Goal: Information Seeking & Learning: Learn about a topic

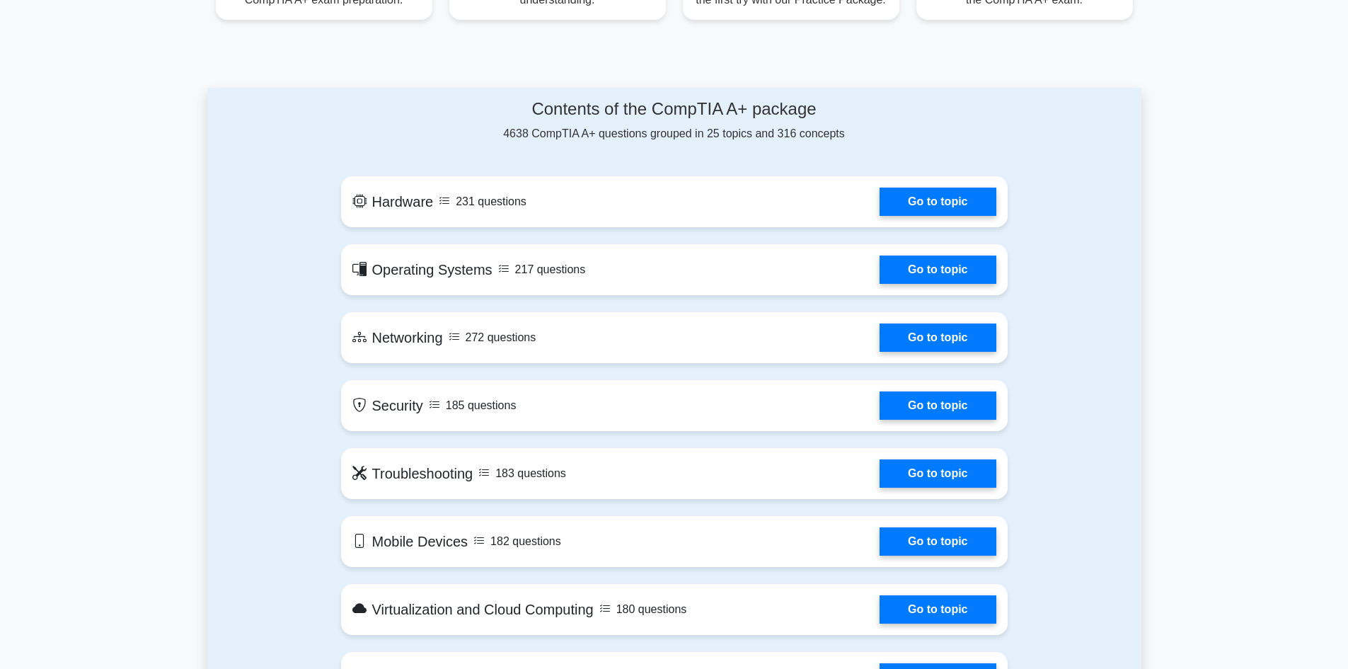
scroll to position [425, 0]
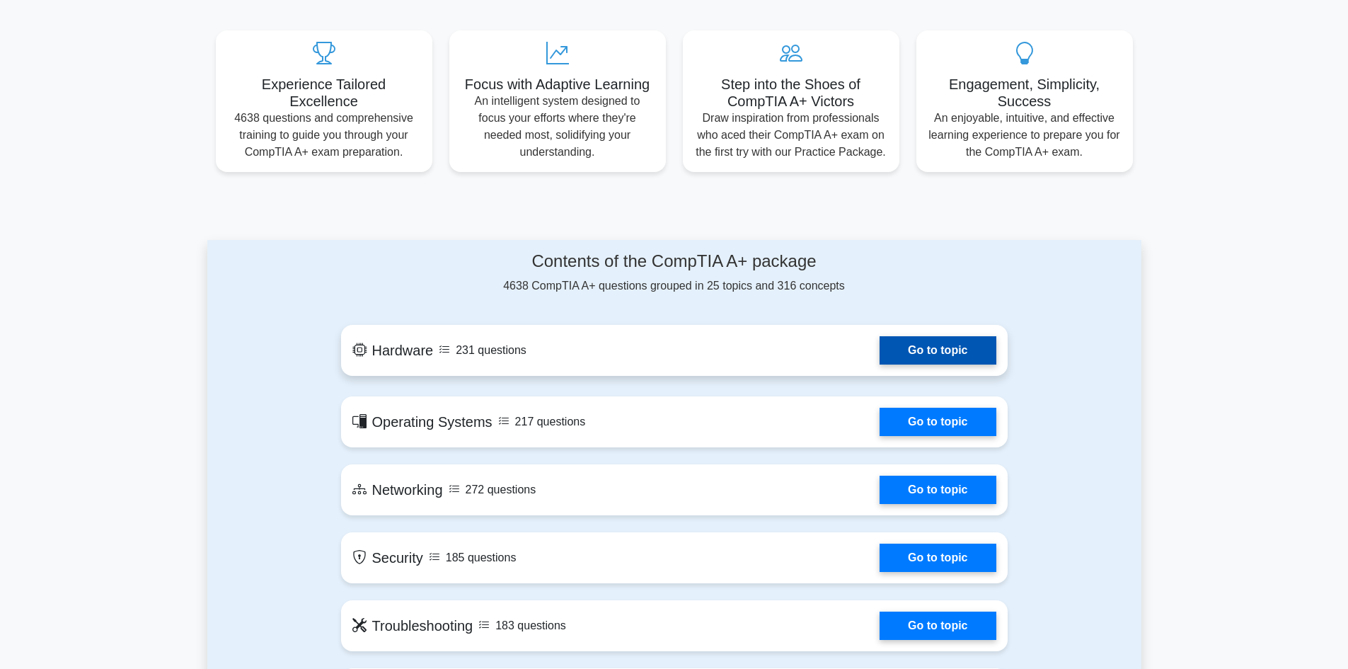
click at [941, 360] on link "Go to topic" at bounding box center [937, 350] width 116 height 28
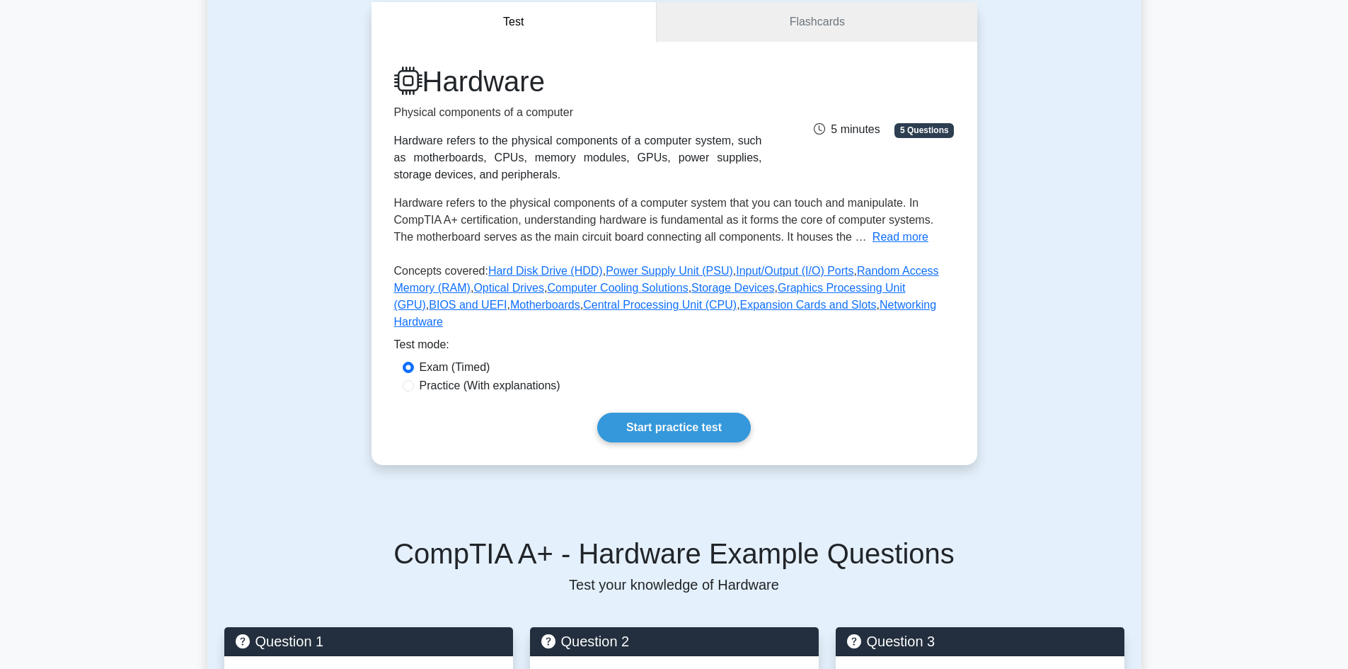
scroll to position [142, 0]
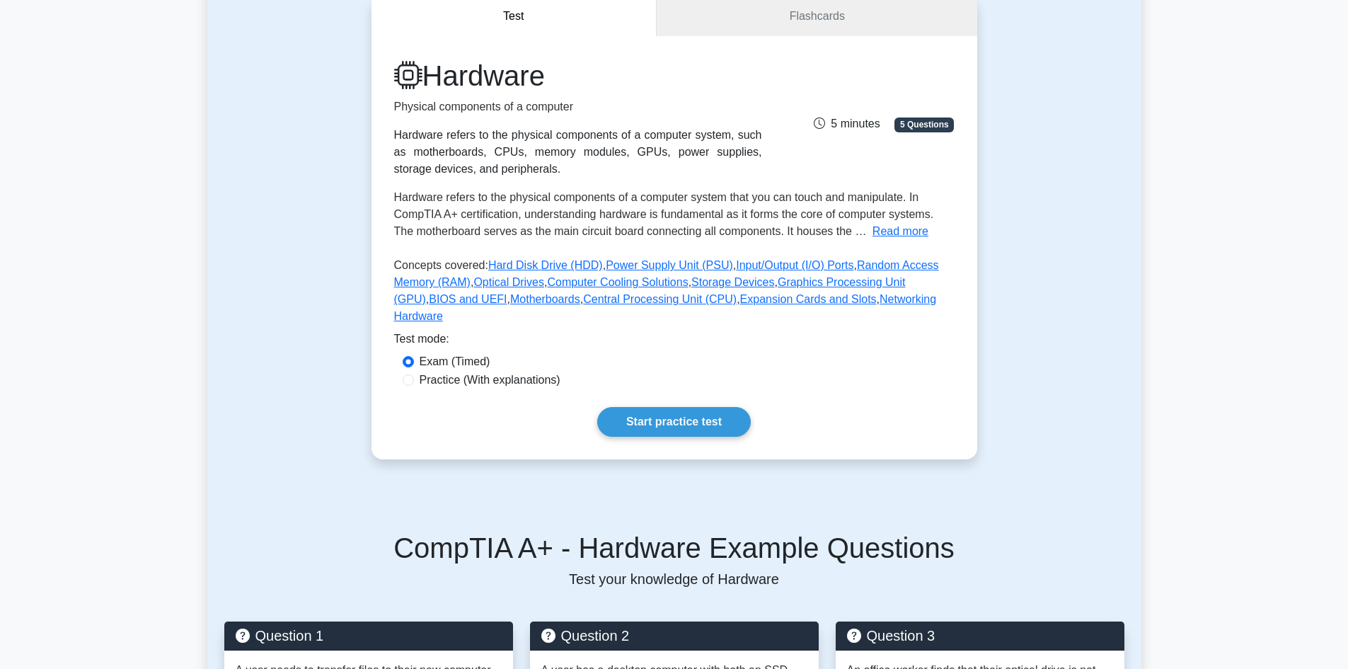
click at [504, 371] on label "Practice (With explanations)" at bounding box center [490, 379] width 141 height 17
click at [414, 374] on input "Practice (With explanations)" at bounding box center [408, 379] width 11 height 11
radio input "true"
click at [710, 410] on link "Start practice test" at bounding box center [674, 422] width 154 height 30
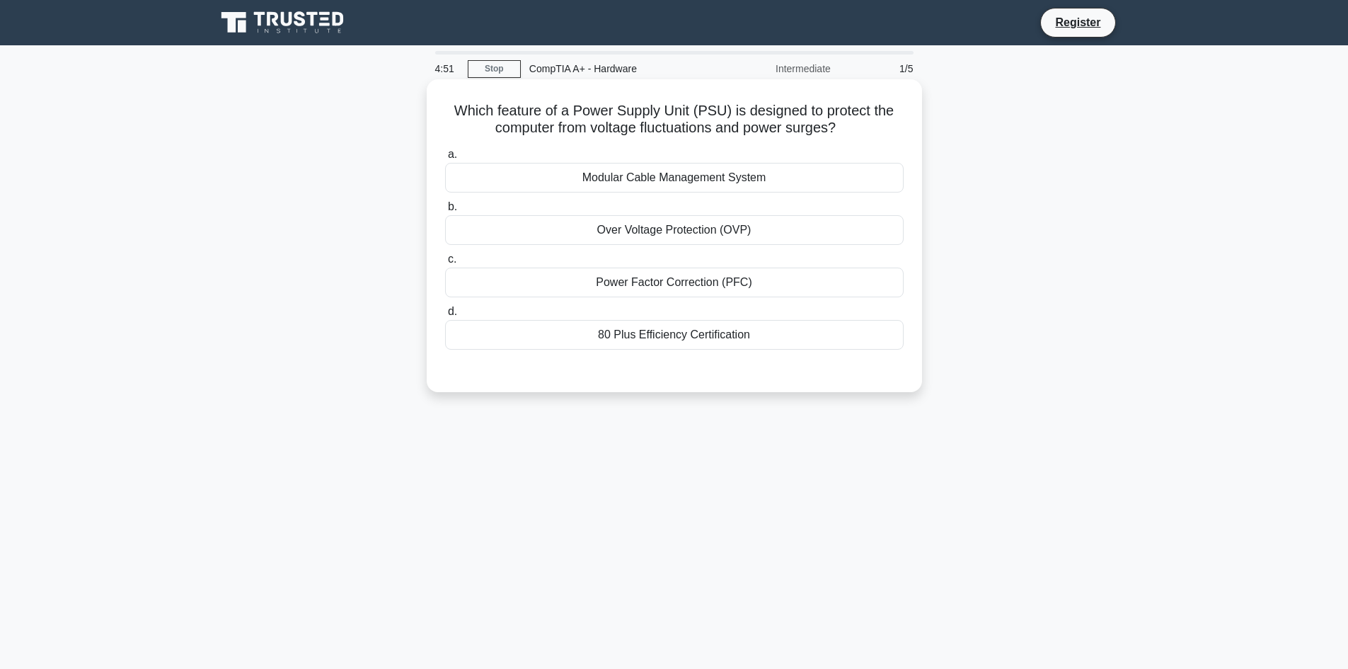
click at [708, 236] on div "Over Voltage Protection (OVP)" at bounding box center [674, 230] width 458 height 30
click at [445, 212] on input "b. Over Voltage Protection (OVP)" at bounding box center [445, 206] width 0 height 9
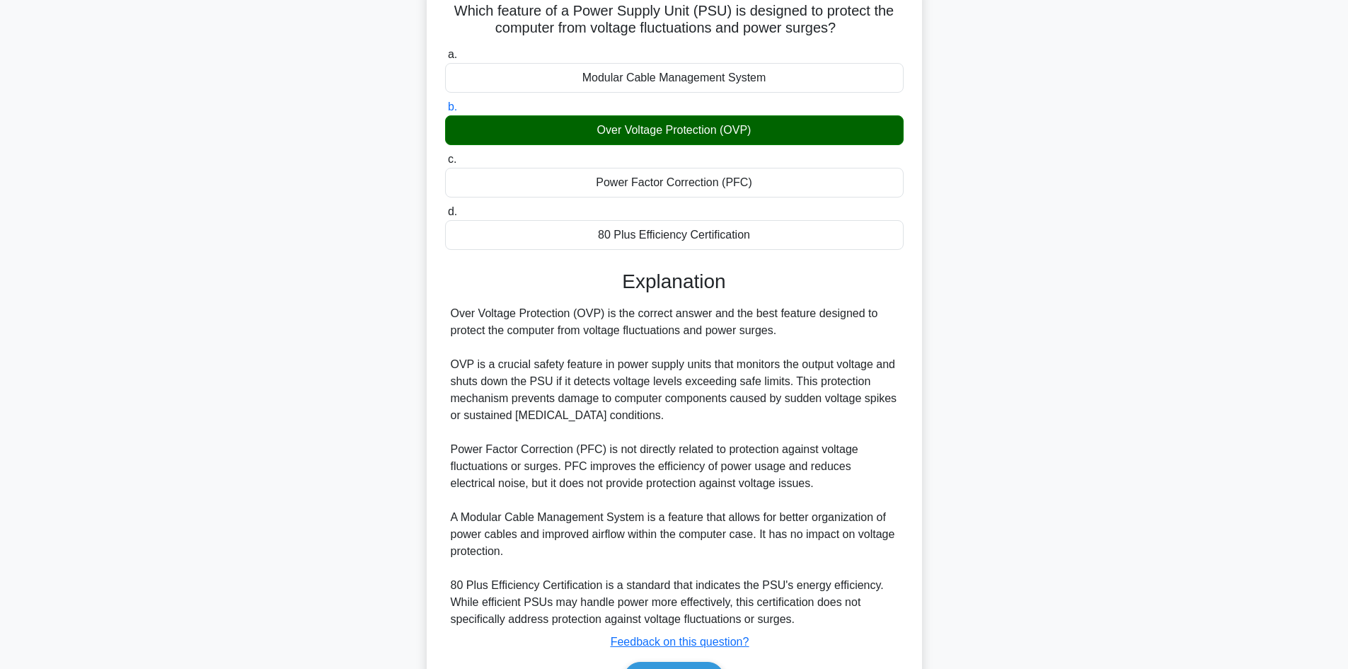
scroll to position [188, 0]
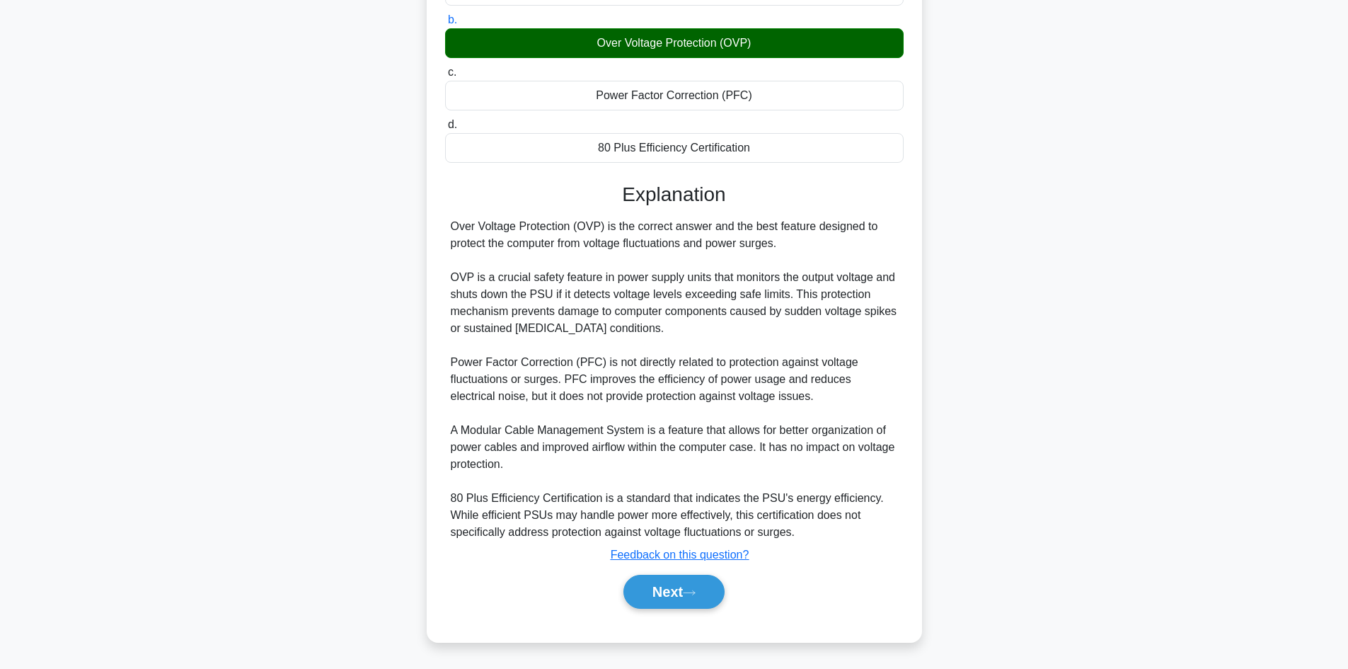
click at [691, 88] on div "Power Factor Correction (PFC)" at bounding box center [674, 96] width 458 height 30
click at [445, 77] on input "c. Power Factor Correction (PFC)" at bounding box center [445, 72] width 0 height 9
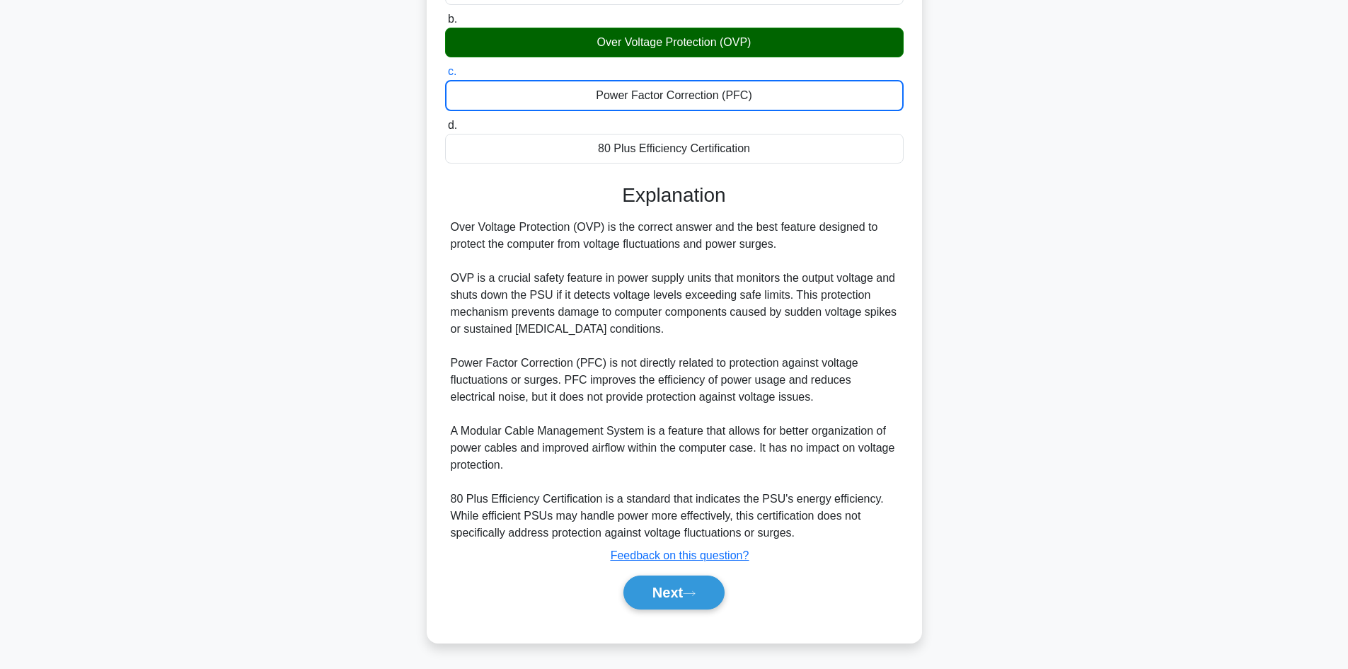
click at [734, 138] on div "80 Plus Efficiency Certification" at bounding box center [674, 149] width 458 height 30
click at [445, 130] on input "d. 80 Plus Efficiency Certification" at bounding box center [445, 125] width 0 height 9
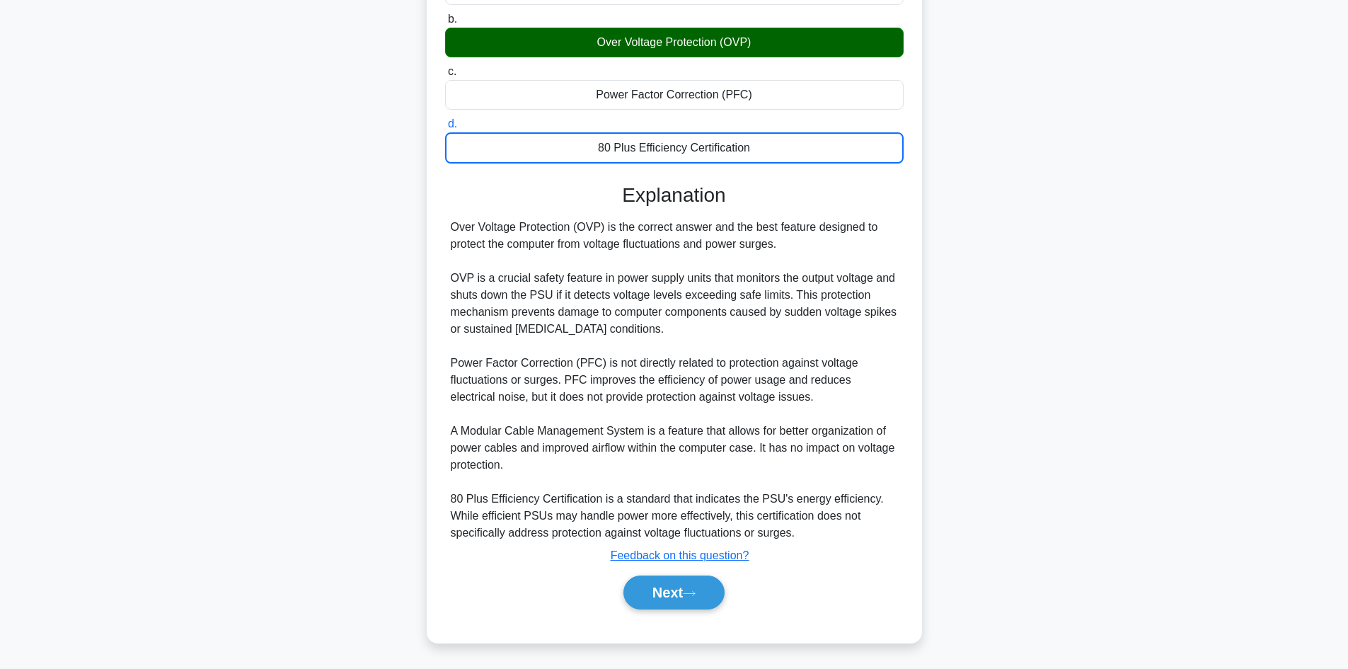
click at [735, 139] on div "80 Plus Efficiency Certification" at bounding box center [674, 147] width 458 height 31
click at [445, 129] on input "d. 80 Plus Efficiency Certification" at bounding box center [445, 124] width 0 height 9
click at [734, 137] on div "80 Plus Efficiency Certification" at bounding box center [674, 147] width 458 height 31
click at [445, 129] on input "d. 80 Plus Efficiency Certification" at bounding box center [445, 124] width 0 height 9
click at [744, 102] on div "Power Factor Correction (PFC)" at bounding box center [674, 95] width 458 height 30
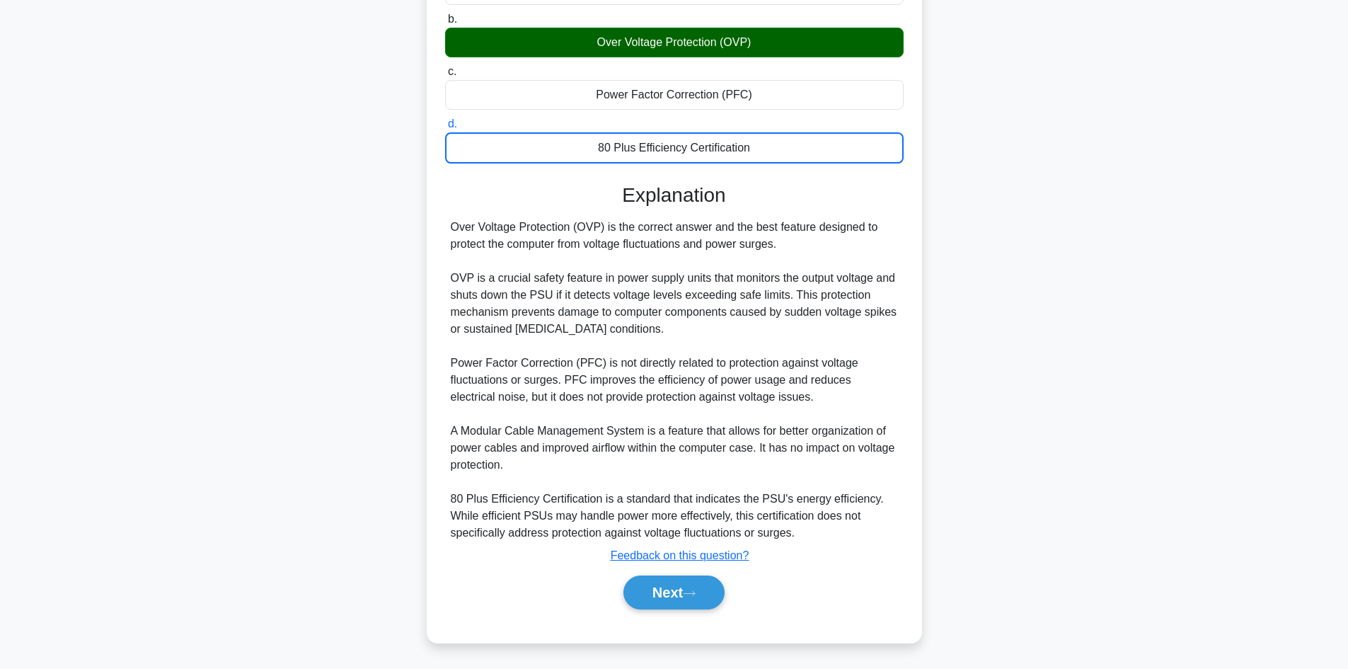
click at [445, 76] on input "c. Power Factor Correction (PFC)" at bounding box center [445, 71] width 0 height 9
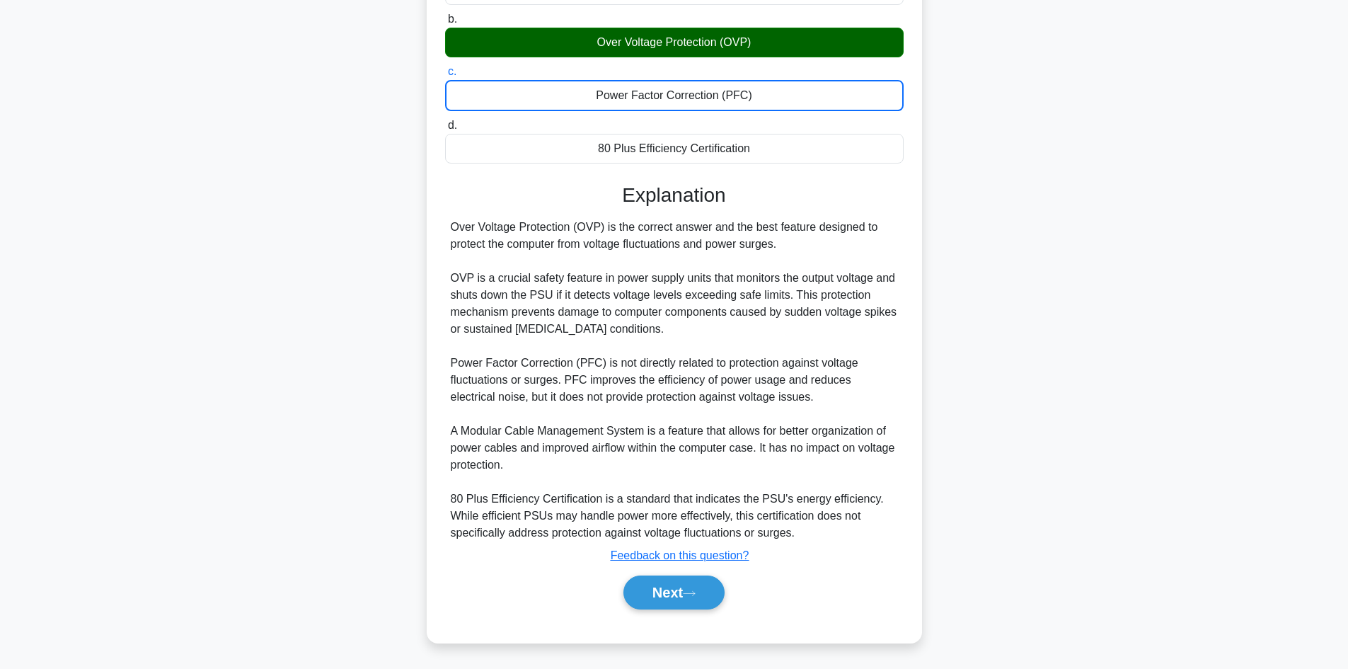
click at [752, 101] on div "Power Factor Correction (PFC)" at bounding box center [674, 95] width 458 height 31
click at [445, 76] on input "c. Power Factor Correction (PFC)" at bounding box center [445, 71] width 0 height 9
click at [843, 33] on div "Over Voltage Protection (OVP)" at bounding box center [674, 43] width 458 height 30
click at [445, 24] on input "b. Over Voltage Protection (OVP)" at bounding box center [445, 19] width 0 height 9
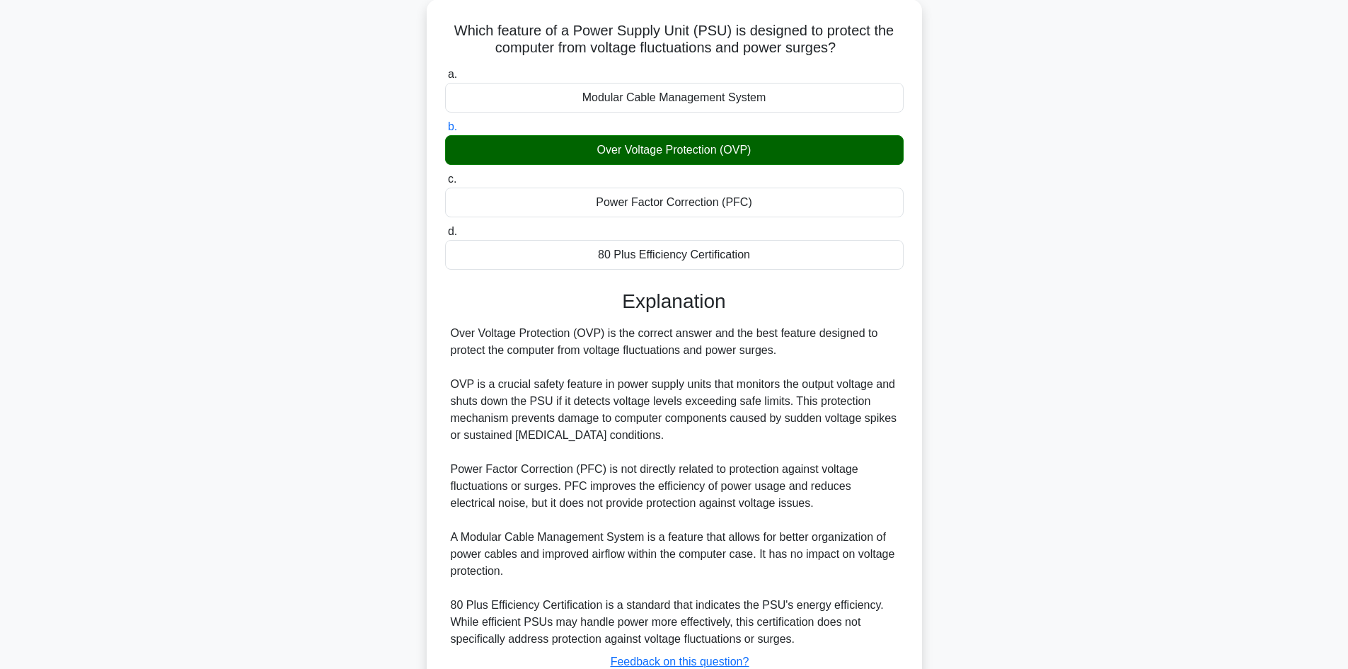
scroll to position [0, 0]
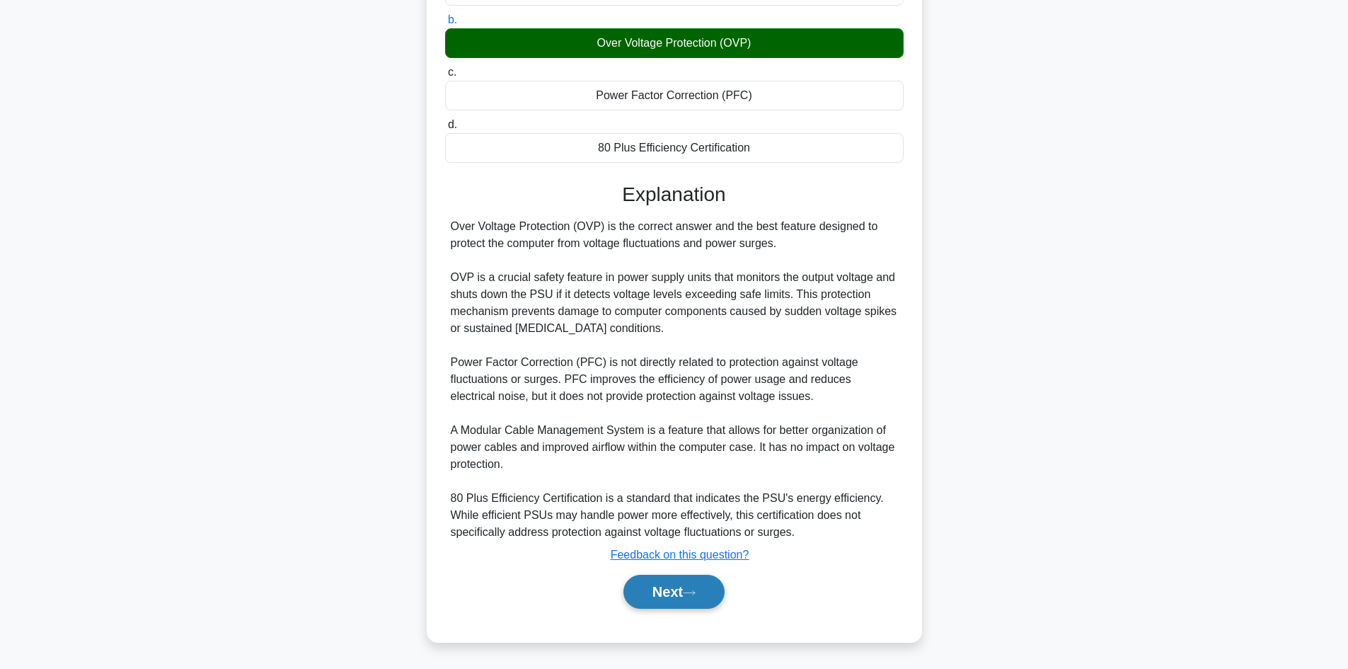
click at [709, 588] on button "Next" at bounding box center [673, 592] width 101 height 34
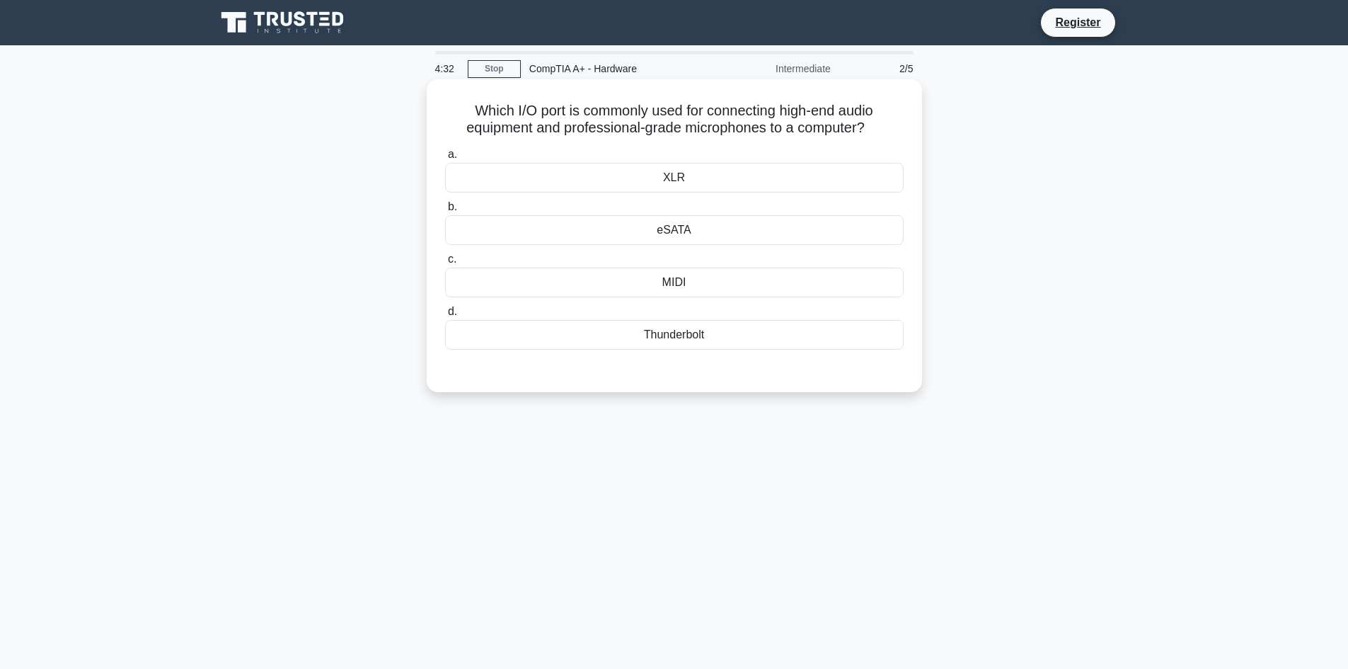
click at [732, 294] on div "MIDI" at bounding box center [674, 282] width 458 height 30
click at [445, 264] on input "c. MIDI" at bounding box center [445, 259] width 0 height 9
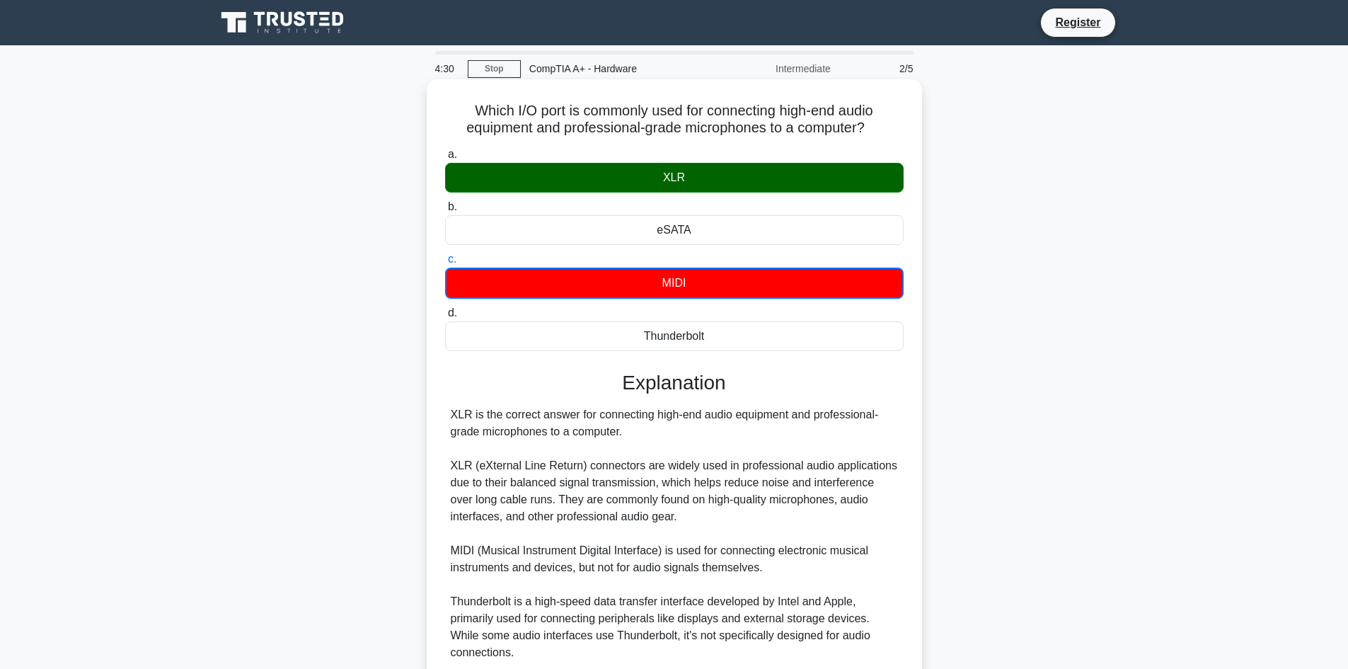
scroll to position [189, 0]
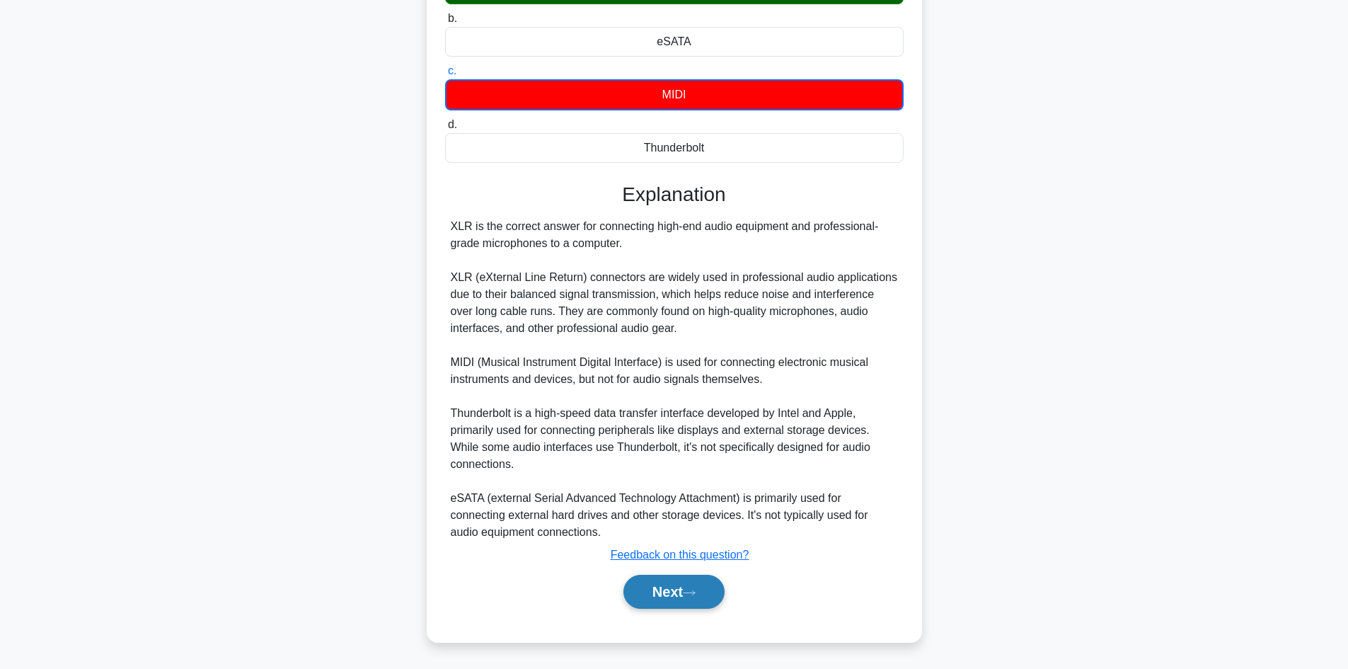
click at [695, 586] on button "Next" at bounding box center [673, 592] width 101 height 34
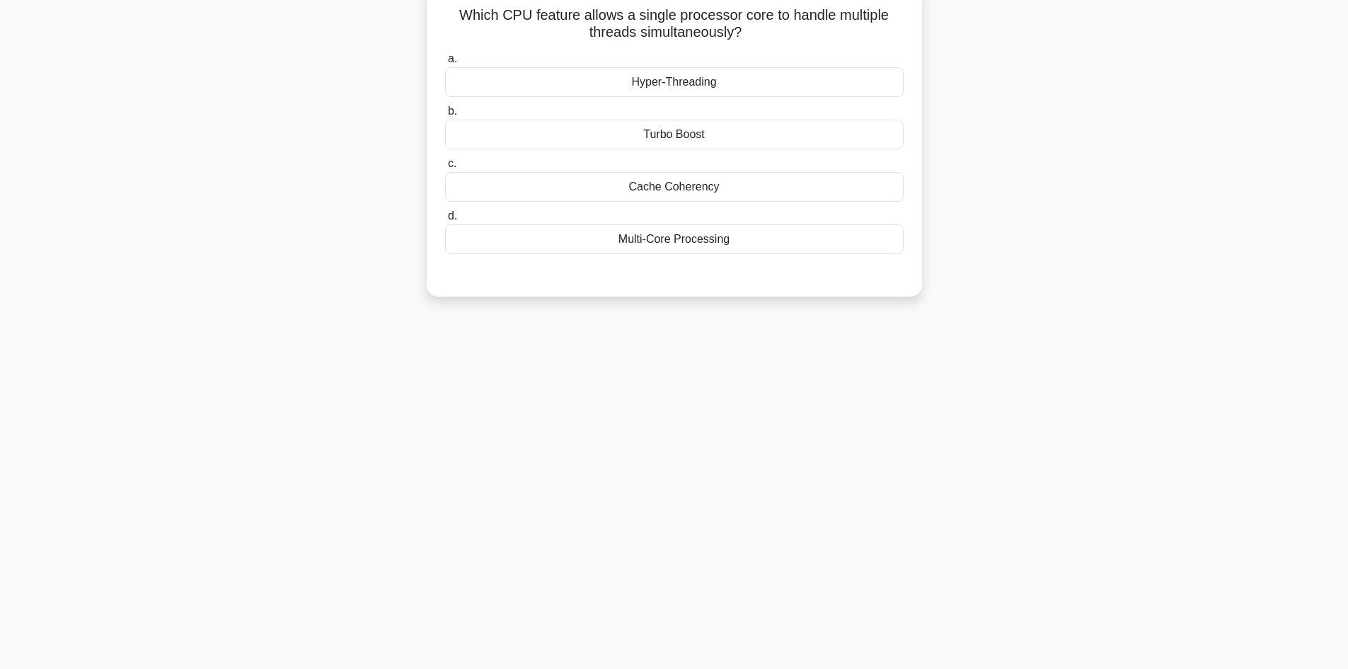
scroll to position [96, 0]
click at [681, 84] on div "Hyper-Threading" at bounding box center [674, 82] width 458 height 30
click at [445, 64] on input "a. Hyper-Threading" at bounding box center [445, 58] width 0 height 9
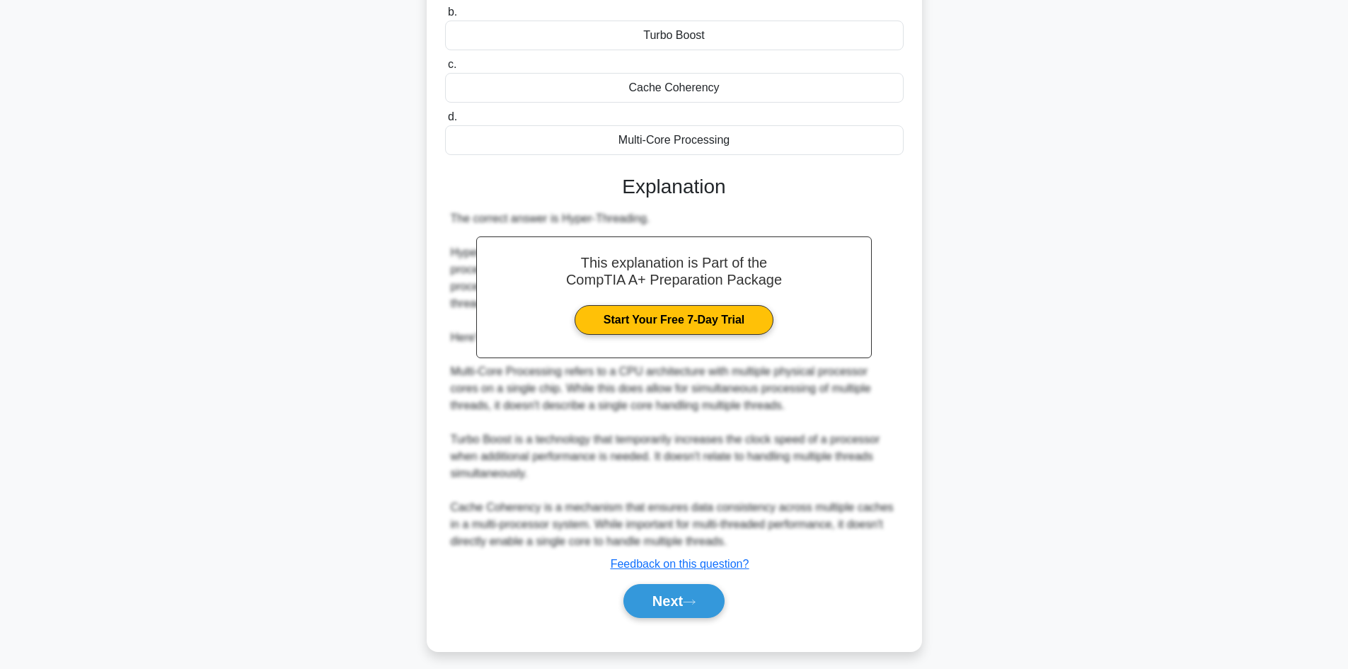
scroll to position [204, 0]
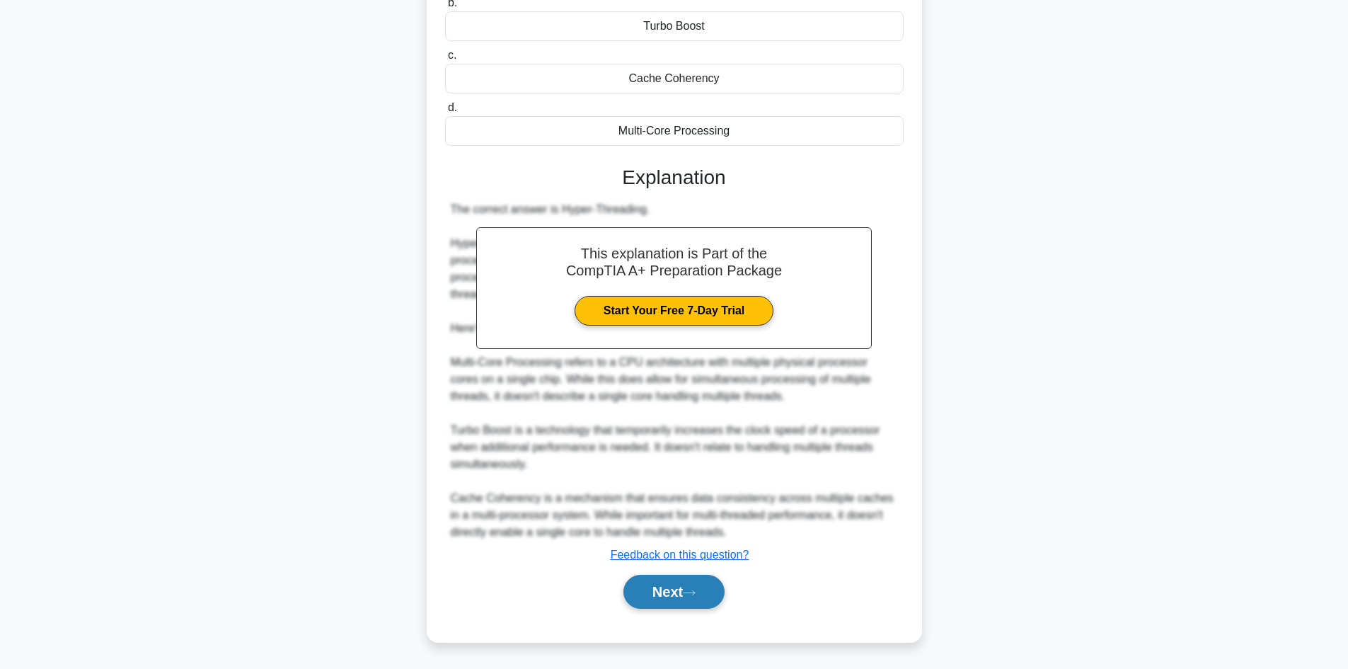
click at [693, 596] on icon at bounding box center [689, 593] width 13 height 8
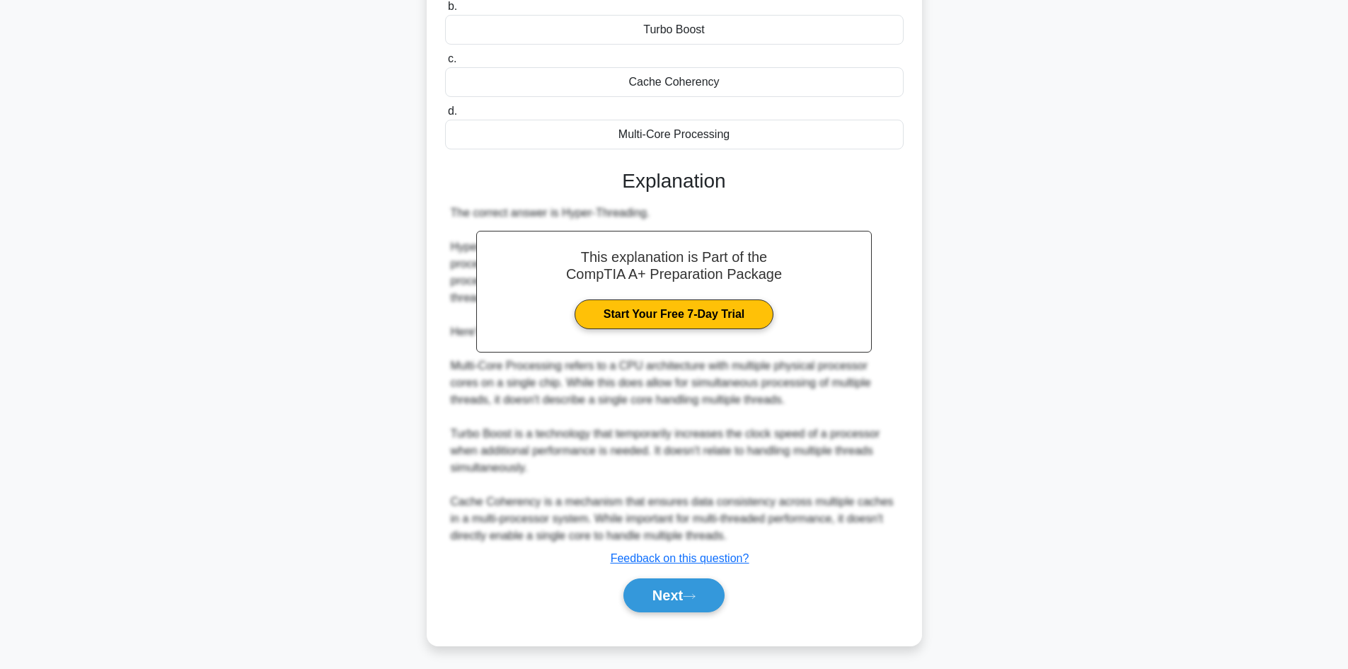
scroll to position [96, 0]
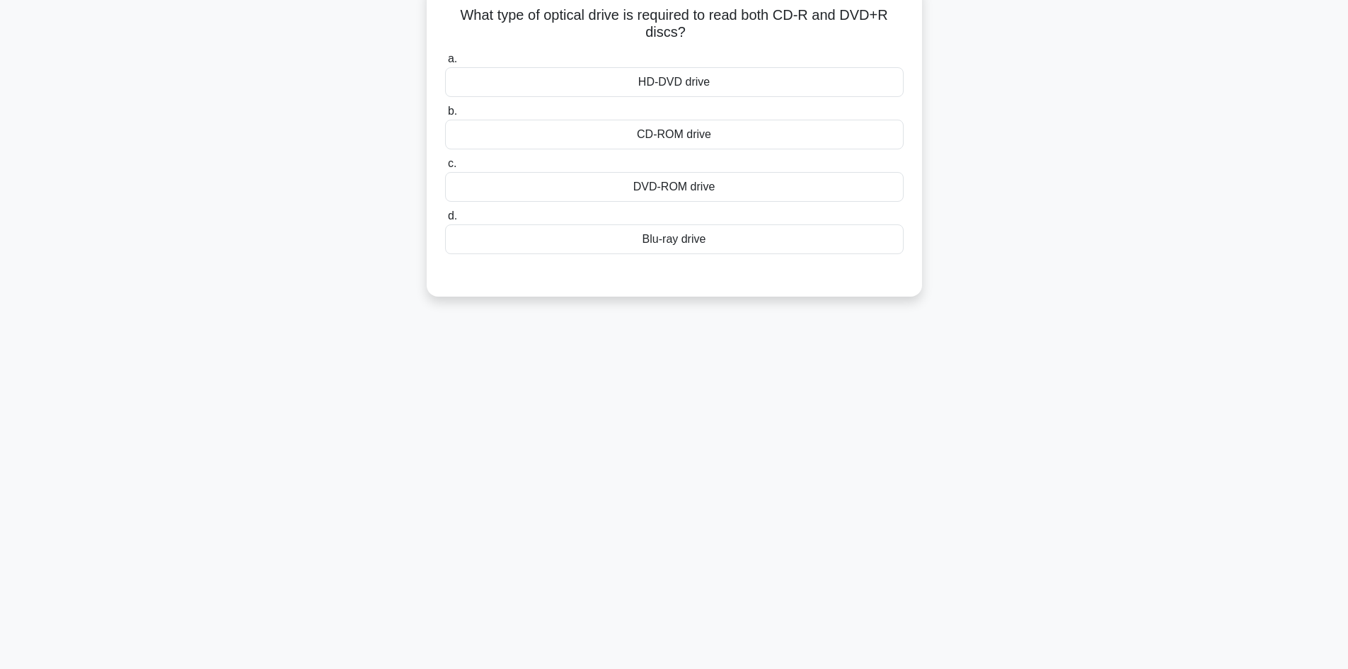
click at [719, 238] on div "Blu-ray drive" at bounding box center [674, 239] width 458 height 30
click at [445, 221] on input "d. Blu-ray drive" at bounding box center [445, 216] width 0 height 9
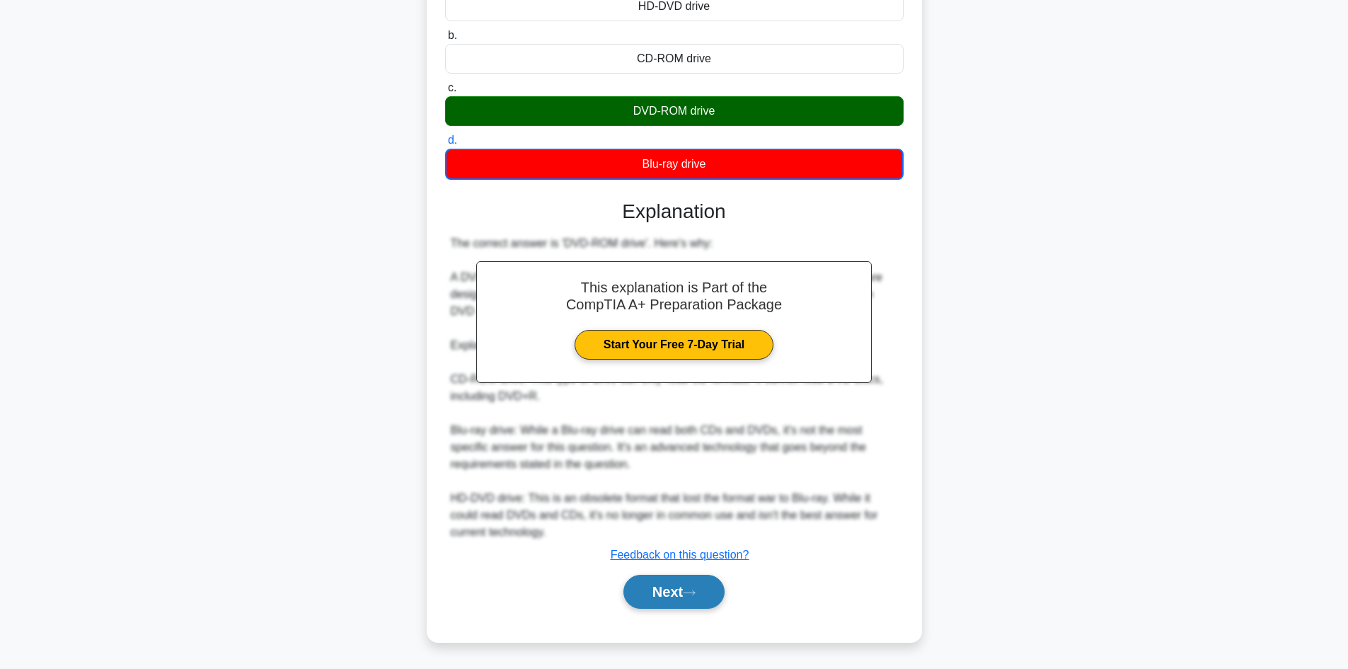
click at [687, 583] on button "Next" at bounding box center [673, 592] width 101 height 34
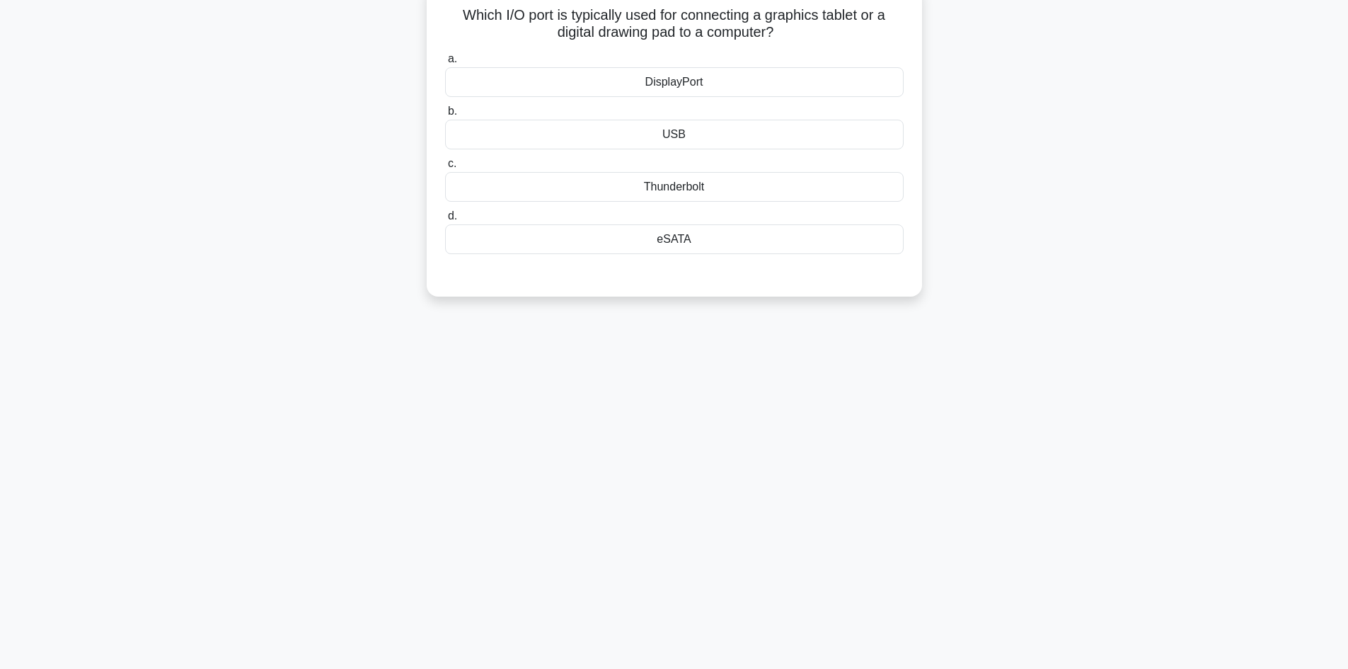
click at [710, 141] on div "USB" at bounding box center [674, 135] width 458 height 30
click at [445, 116] on input "b. USB" at bounding box center [445, 111] width 0 height 9
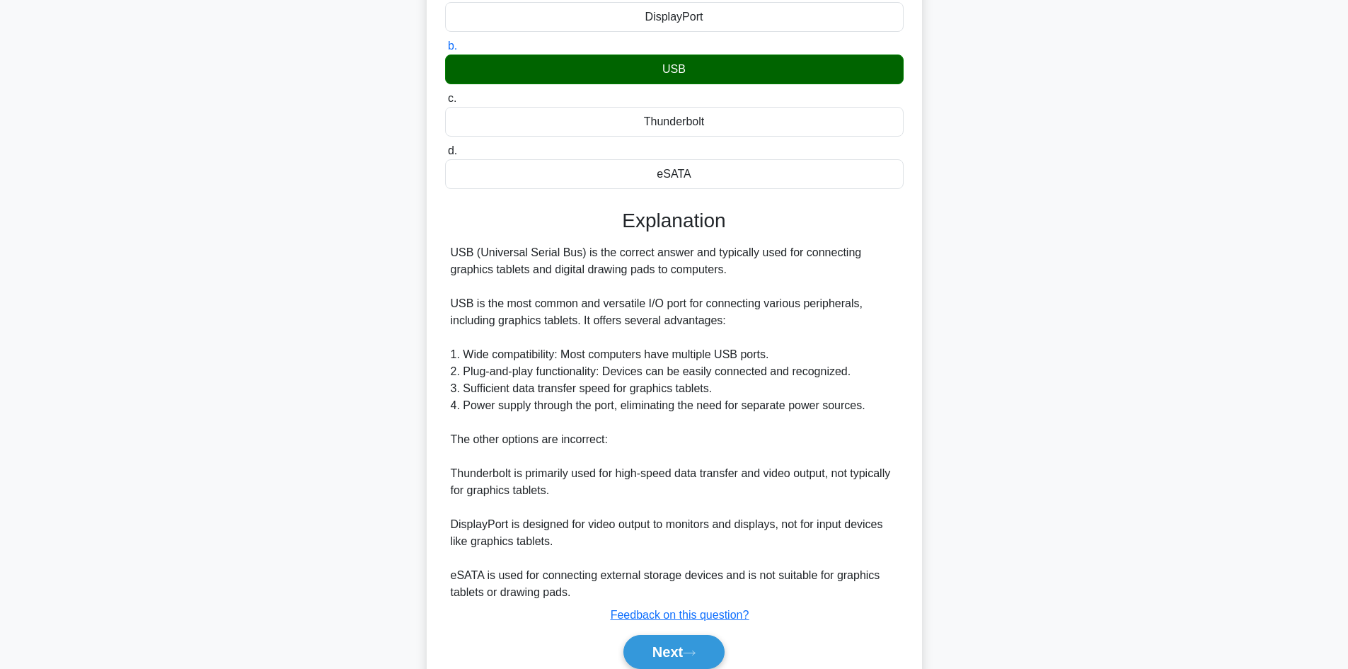
scroll to position [221, 0]
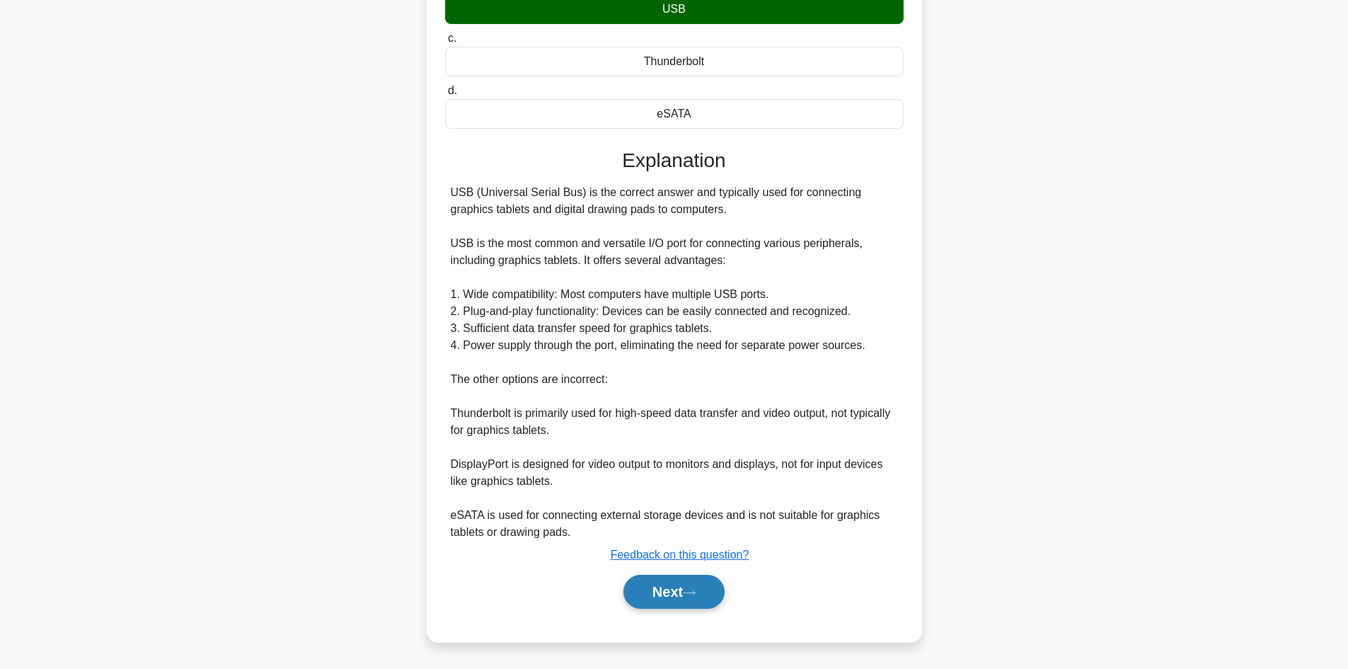
click at [703, 596] on button "Next" at bounding box center [673, 592] width 101 height 34
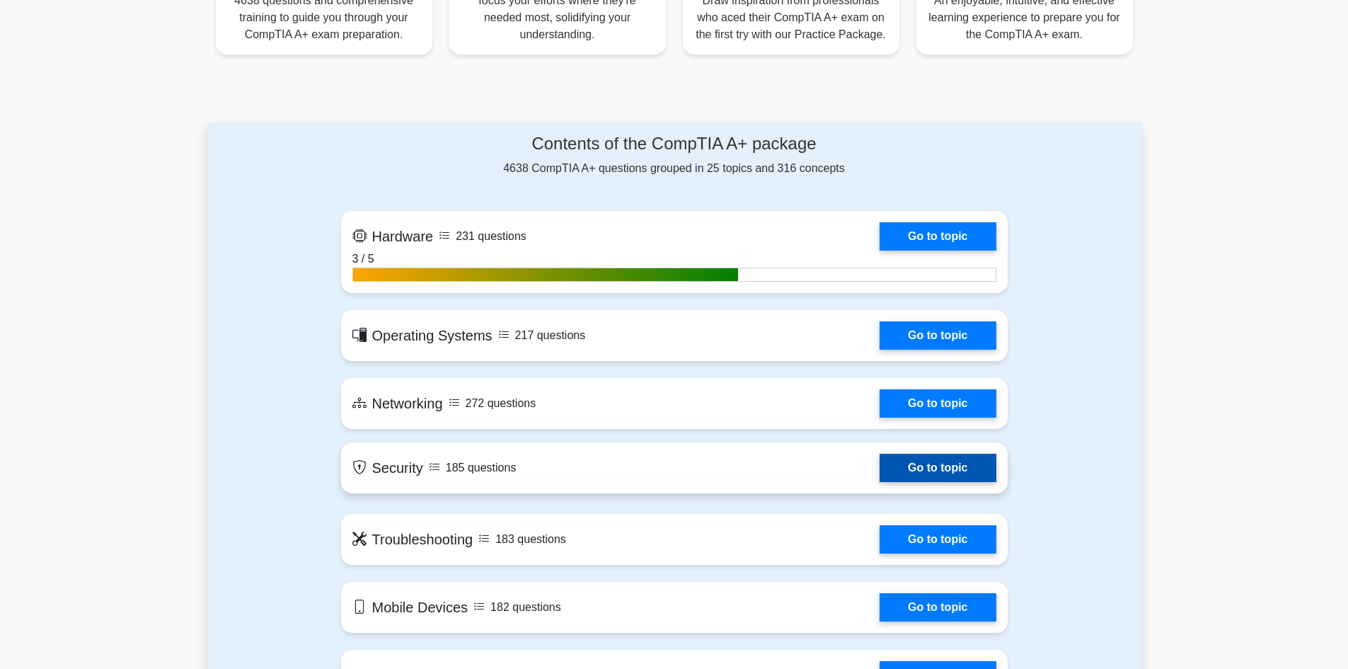
scroll to position [637, 0]
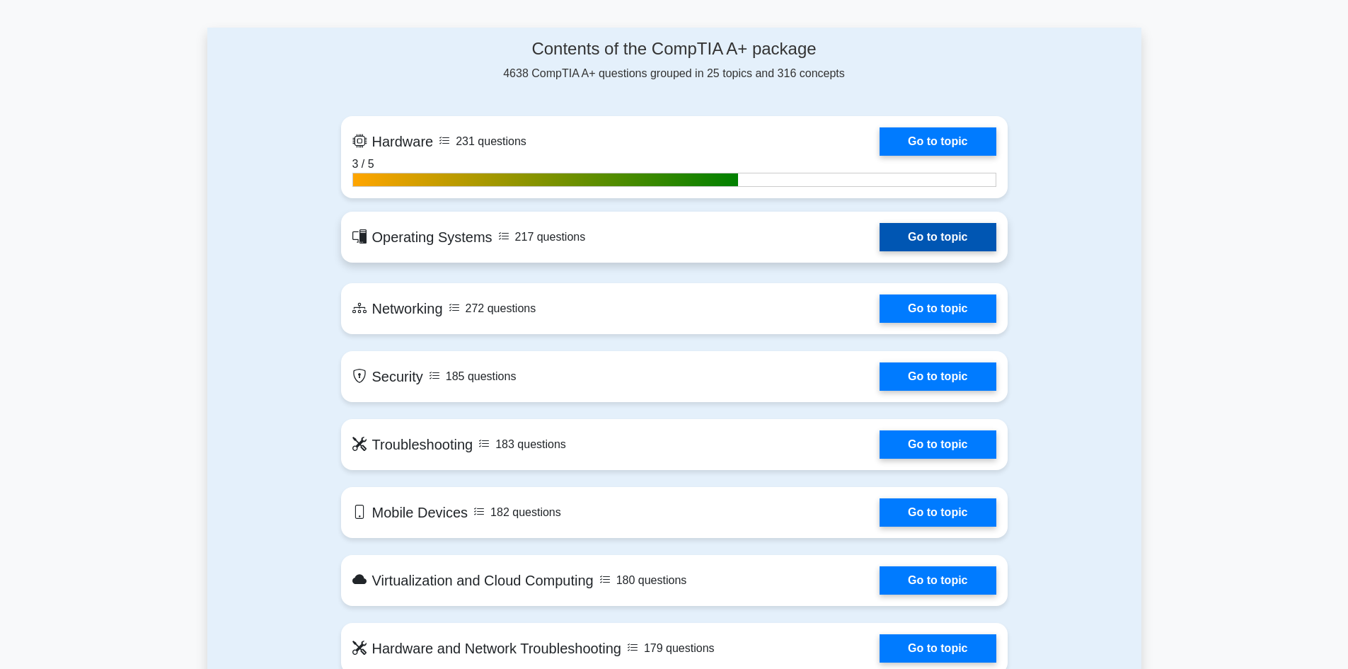
click at [879, 249] on link "Go to topic" at bounding box center [937, 237] width 116 height 28
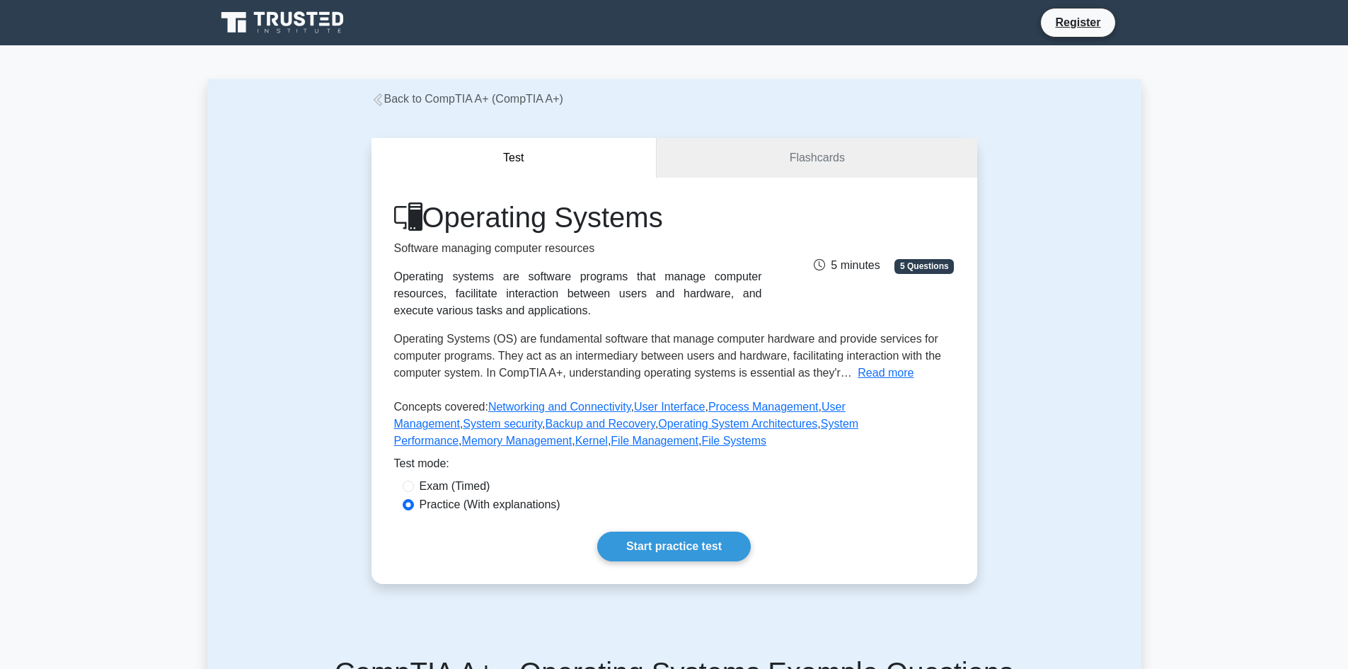
click at [475, 485] on label "Exam (Timed)" at bounding box center [455, 486] width 71 height 17
click at [414, 485] on input "Exam (Timed)" at bounding box center [408, 485] width 11 height 11
radio input "true"
click at [623, 544] on link "Start practice test" at bounding box center [674, 546] width 154 height 30
click at [456, 500] on label "Practice (With explanations)" at bounding box center [490, 504] width 141 height 17
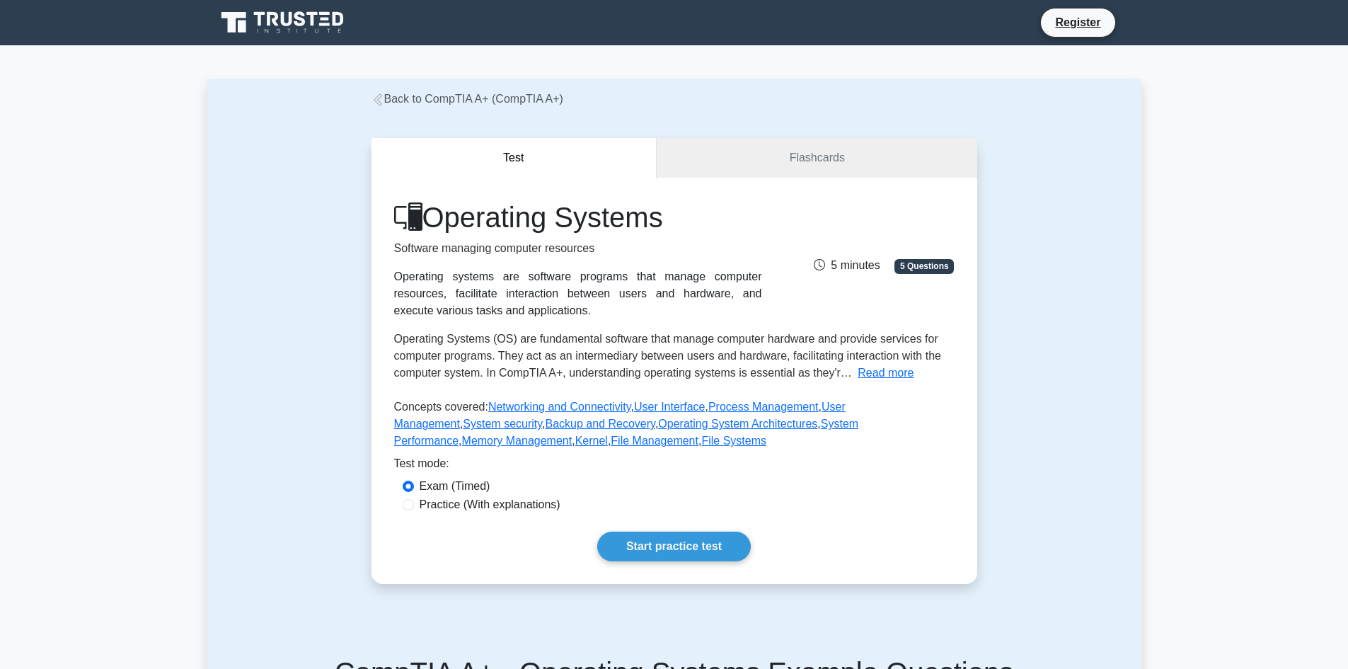
click at [414, 500] on input "Practice (With explanations)" at bounding box center [408, 504] width 11 height 11
radio input "true"
click at [630, 555] on link "Start practice test" at bounding box center [674, 546] width 154 height 30
click at [624, 544] on link "Start practice test" at bounding box center [674, 546] width 154 height 30
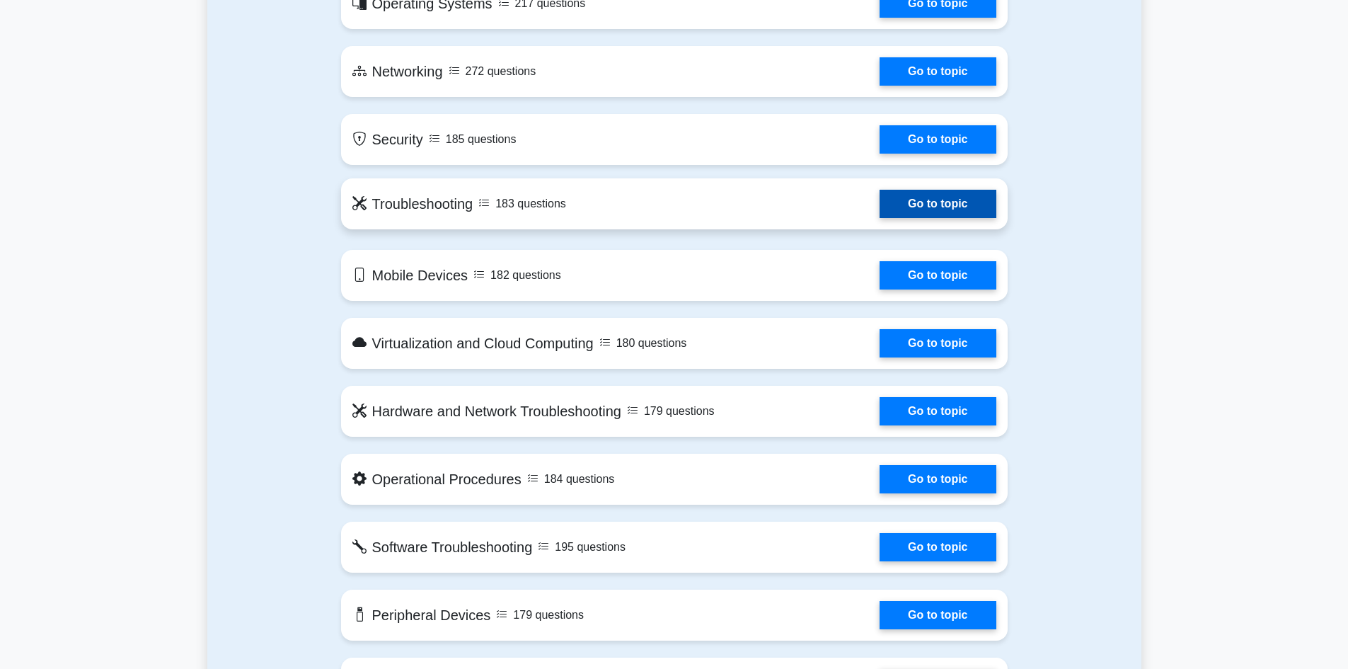
scroll to position [849, 0]
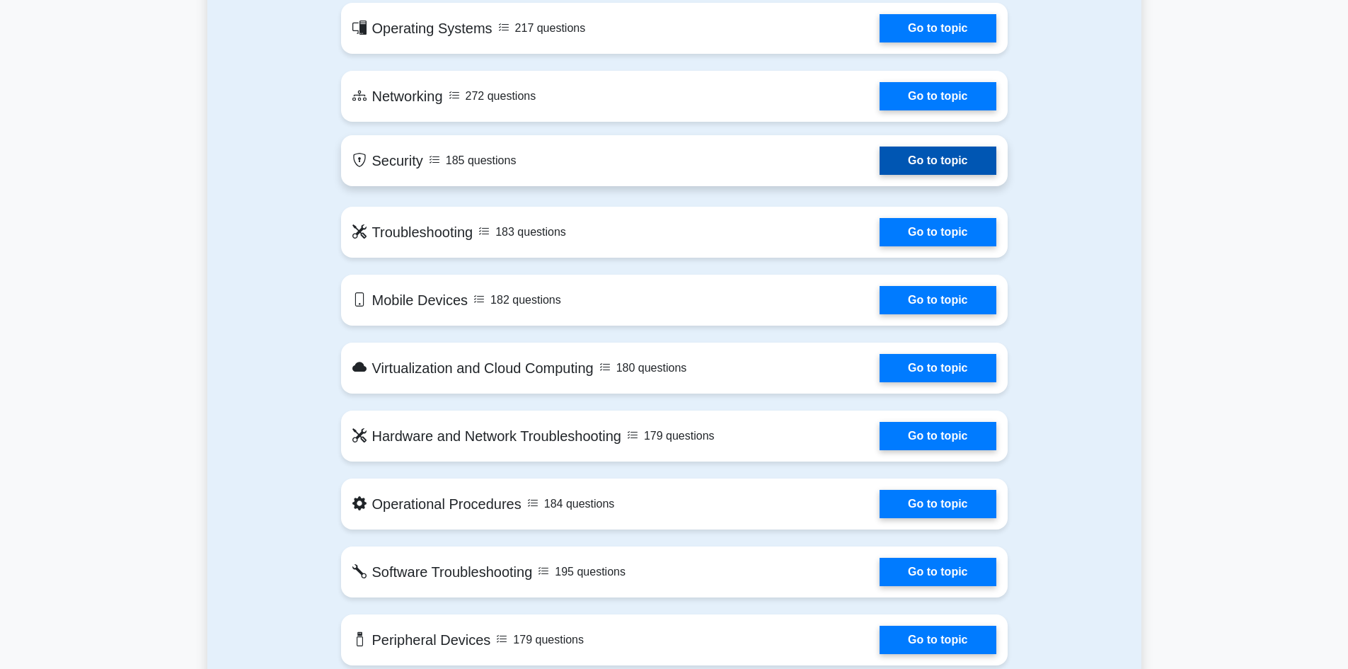
click at [879, 161] on link "Go to topic" at bounding box center [937, 160] width 116 height 28
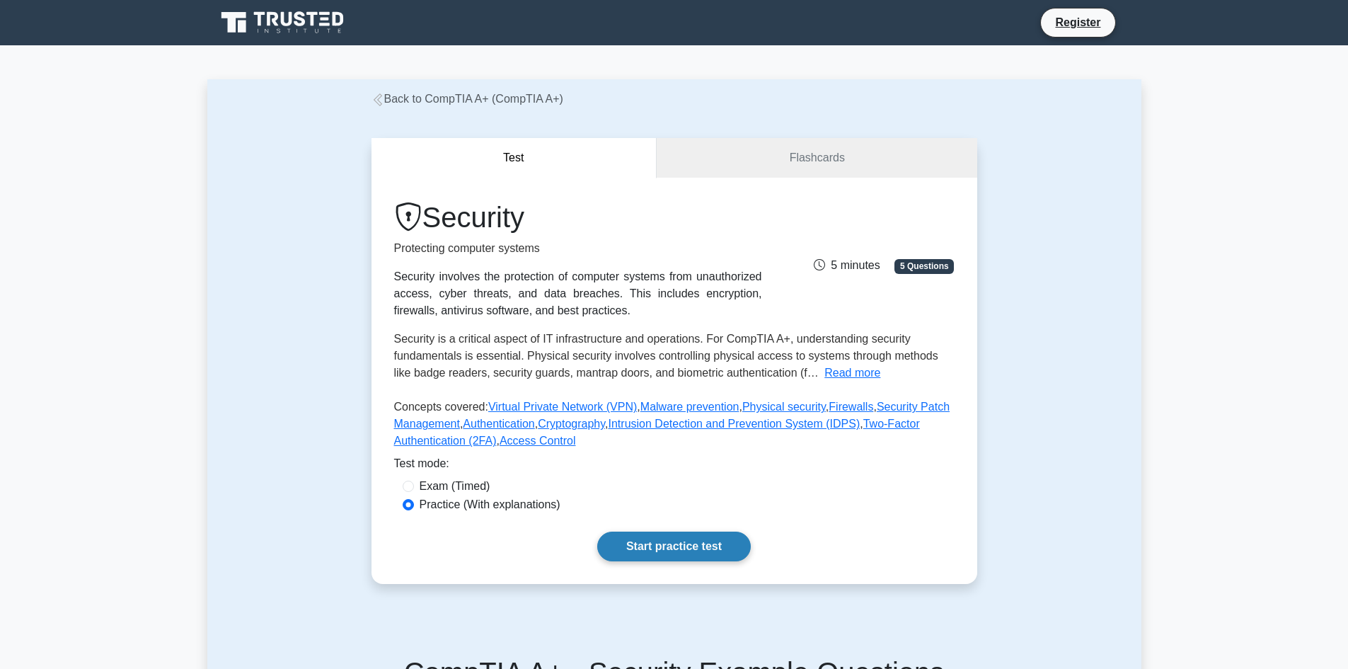
click at [688, 548] on link "Start practice test" at bounding box center [674, 546] width 154 height 30
drag, startPoint x: 449, startPoint y: 472, endPoint x: 453, endPoint y: 478, distance: 7.3
click at [449, 472] on div "Test mode:" at bounding box center [674, 466] width 560 height 23
click at [465, 494] on label "Exam (Timed)" at bounding box center [455, 486] width 71 height 17
click at [414, 492] on input "Exam (Timed)" at bounding box center [408, 485] width 11 height 11
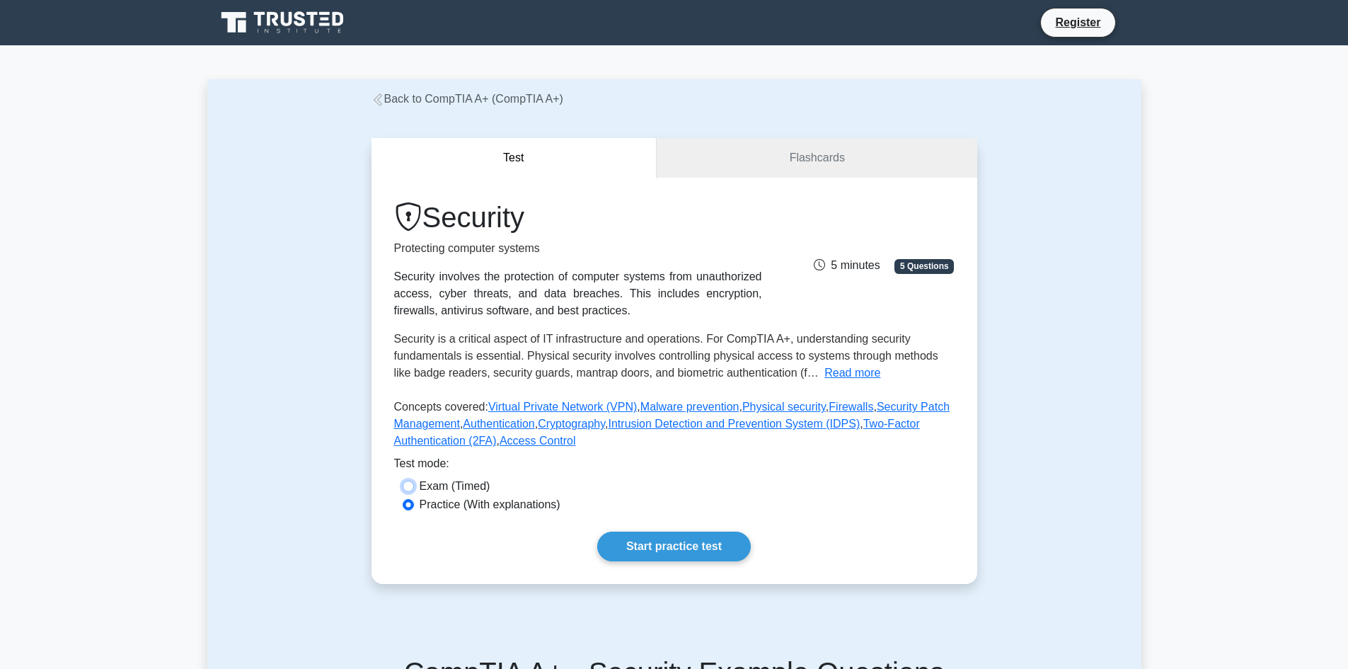
radio input "true"
click at [645, 537] on link "Start practice test" at bounding box center [674, 546] width 154 height 30
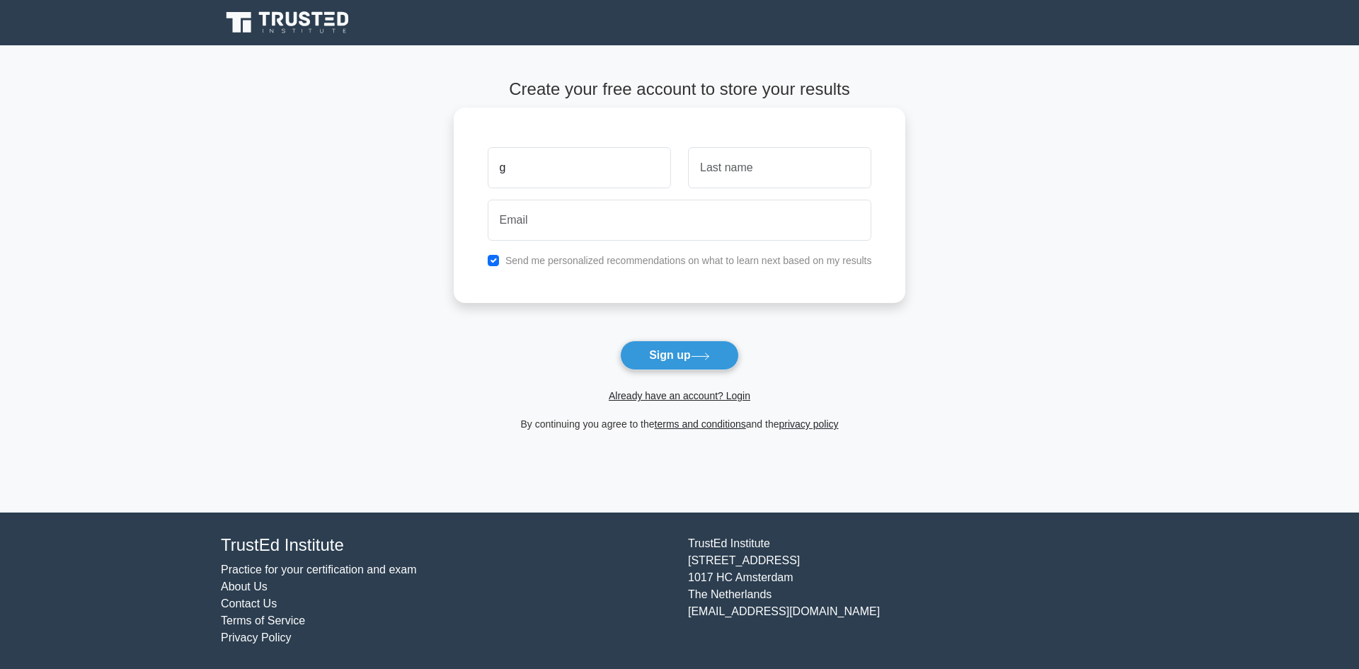
type input "g"
click at [744, 164] on input "text" at bounding box center [779, 167] width 183 height 41
type input "g"
click at [716, 229] on input "email" at bounding box center [680, 220] width 384 height 41
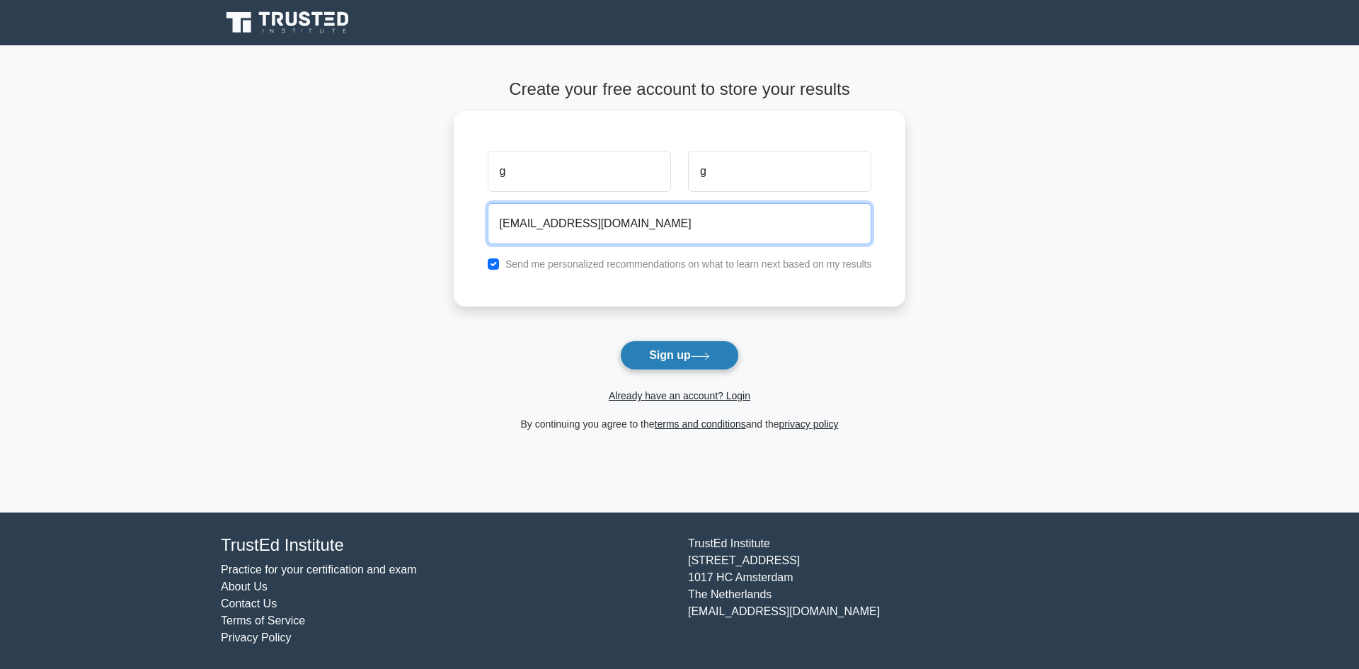
type input "ggkjfdfdffd@hfgj.com"
click at [695, 363] on button "Sign up" at bounding box center [679, 355] width 119 height 30
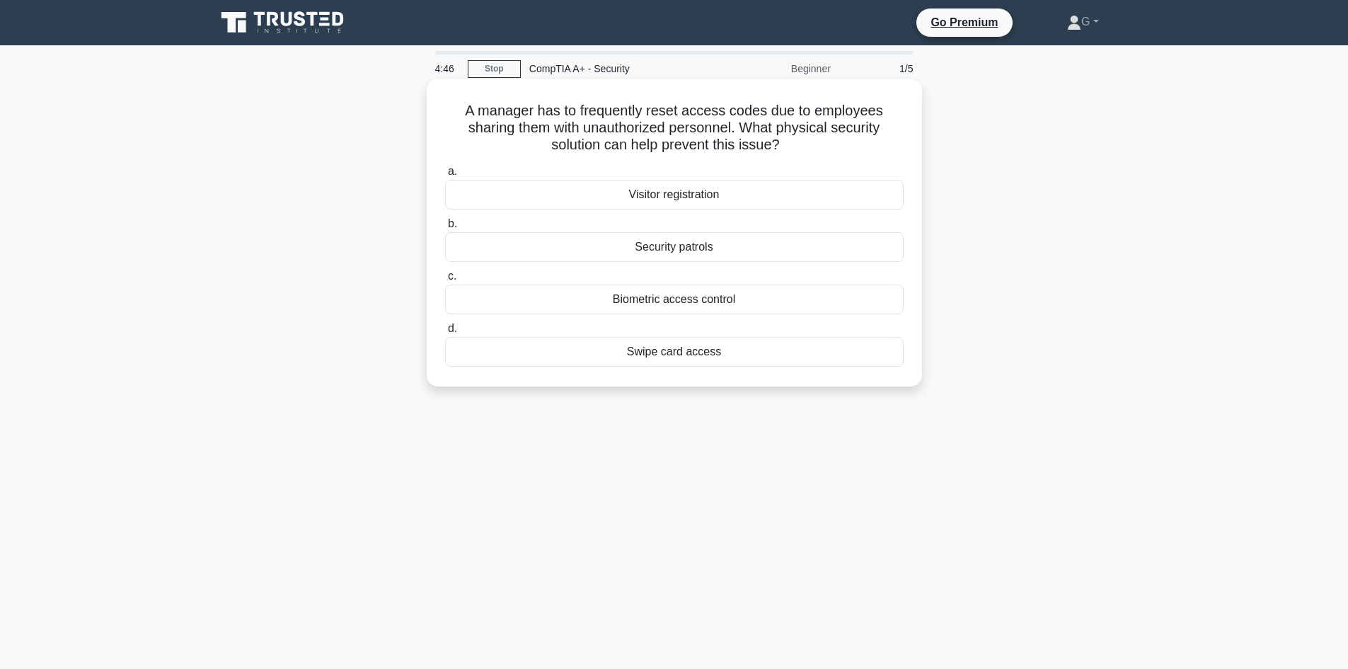
click at [709, 292] on div "Biometric access control" at bounding box center [674, 299] width 458 height 30
click at [445, 281] on input "c. Biometric access control" at bounding box center [445, 276] width 0 height 9
click at [729, 251] on div "Behavioral analysis" at bounding box center [674, 247] width 458 height 30
click at [445, 229] on input "b. Behavioral analysis" at bounding box center [445, 223] width 0 height 9
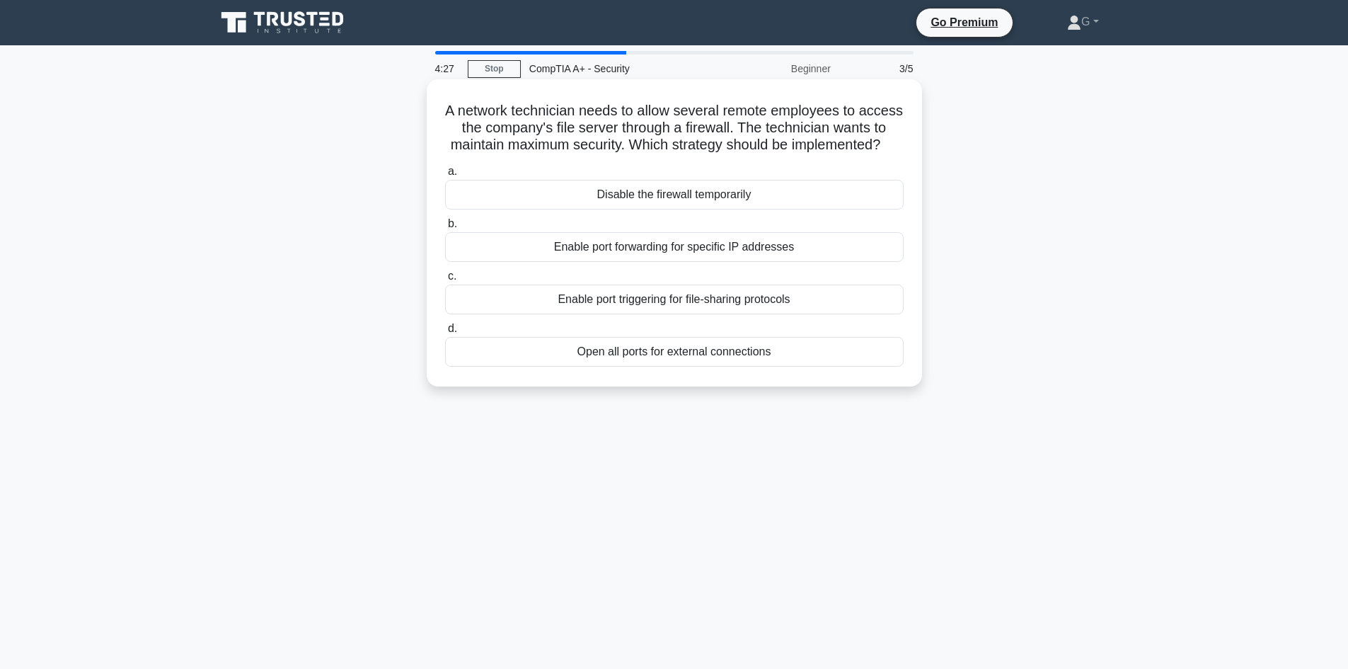
click at [740, 262] on div "Enable port forwarding for specific IP addresses" at bounding box center [674, 247] width 458 height 30
click at [445, 229] on input "b. Enable port forwarding for specific IP addresses" at bounding box center [445, 223] width 0 height 9
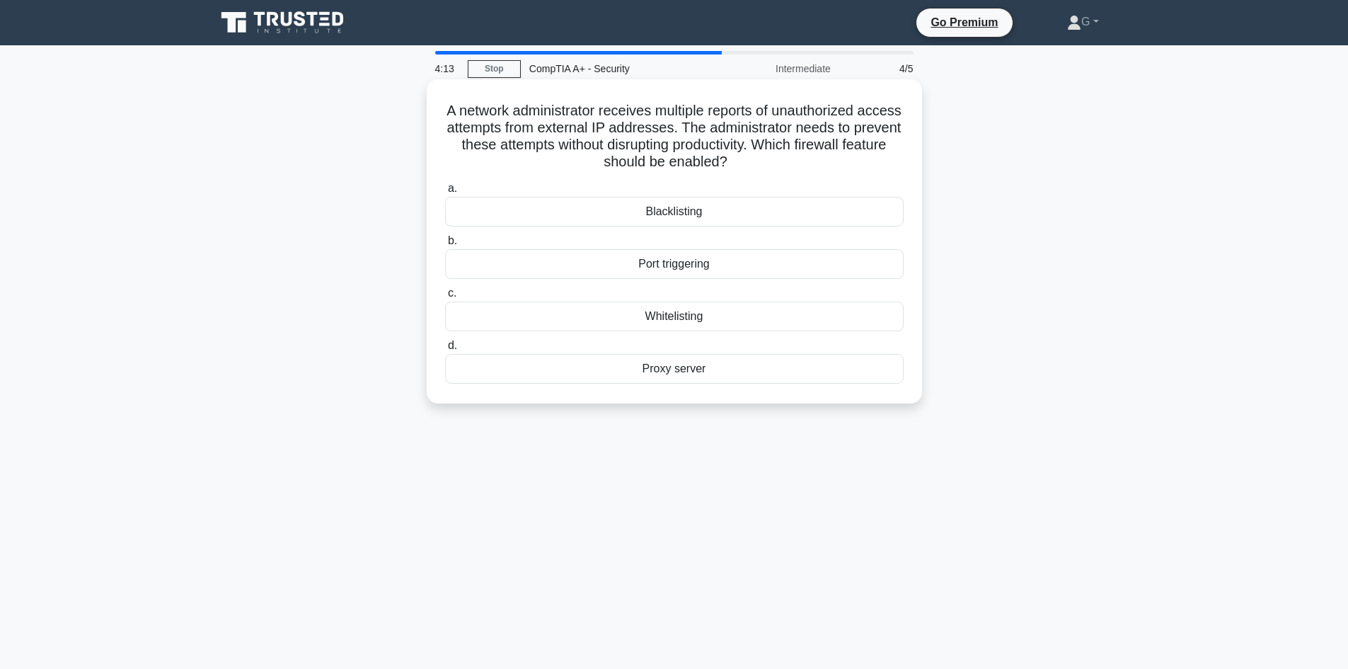
click at [711, 220] on div "Blacklisting" at bounding box center [674, 212] width 458 height 30
click at [445, 193] on input "a. Blacklisting" at bounding box center [445, 188] width 0 height 9
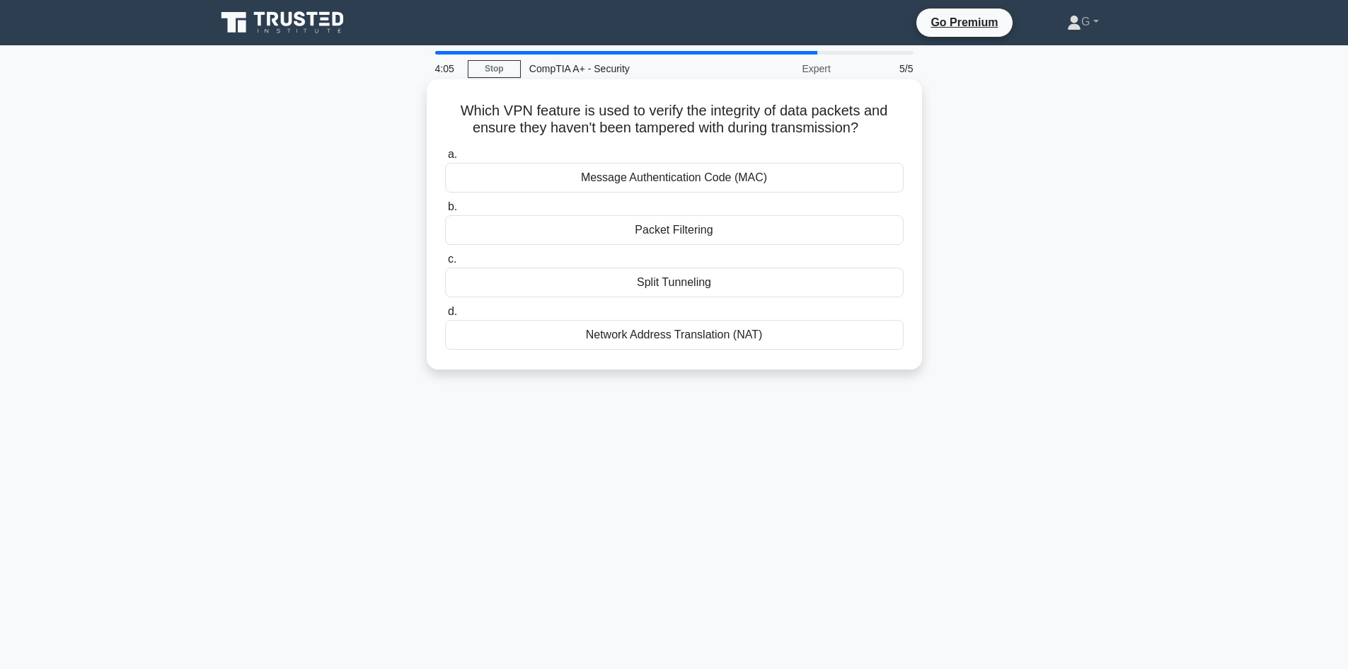
click at [761, 190] on div "Message Authentication Code (MAC)" at bounding box center [674, 178] width 458 height 30
click at [445, 159] on input "a. Message Authentication Code (MAC)" at bounding box center [445, 154] width 0 height 9
